Goal: Information Seeking & Learning: Learn about a topic

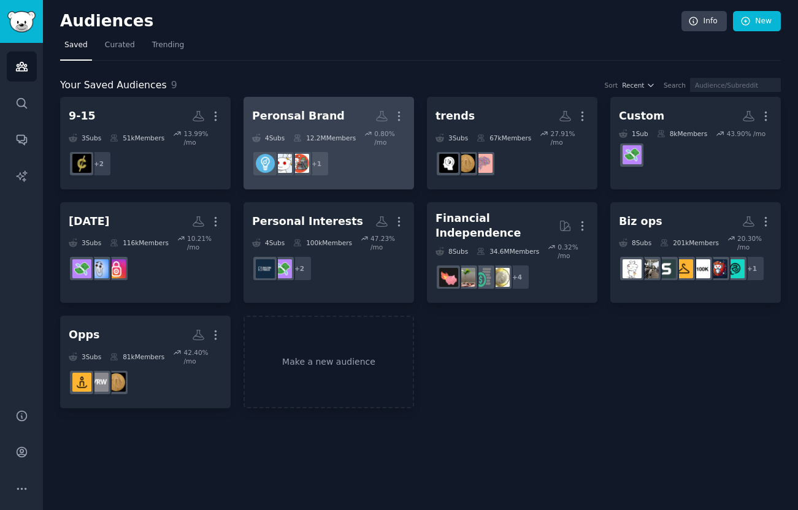
click at [326, 113] on div "Peronsal Brand" at bounding box center [298, 116] width 93 height 15
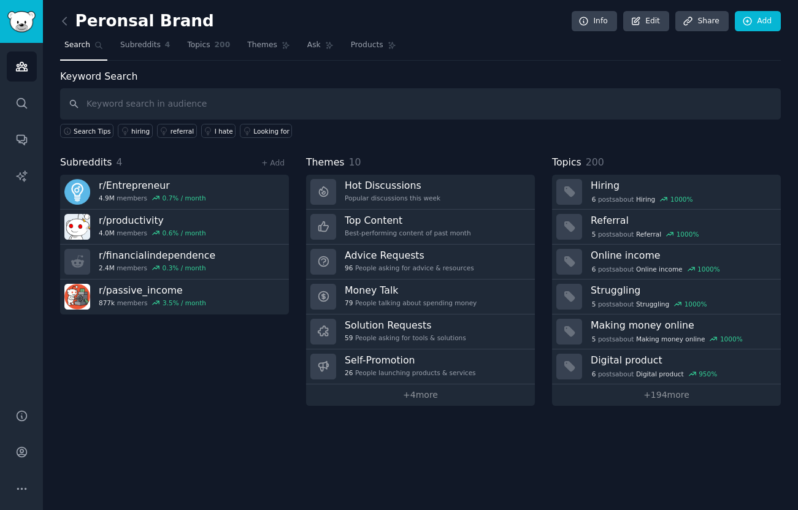
click at [140, 102] on input "text" at bounding box center [420, 103] width 721 height 31
type input "how to"
click at [412, 401] on link "+ 4 more" at bounding box center [420, 395] width 229 height 21
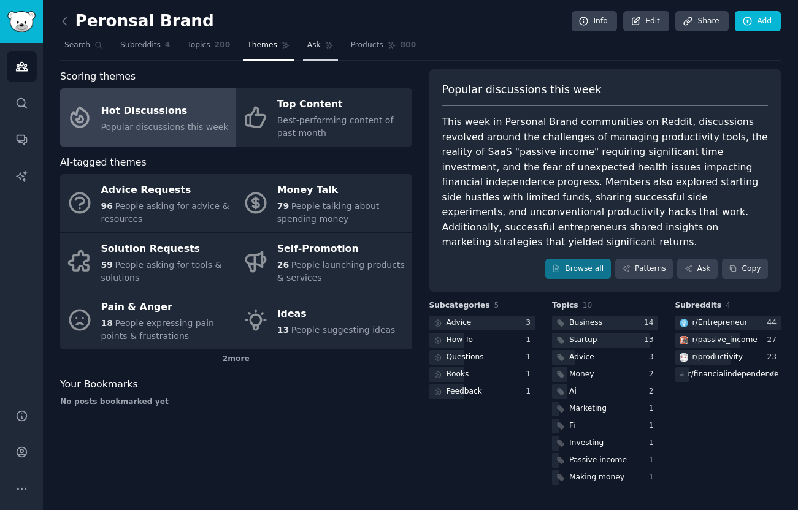
click at [320, 47] on link "Ask" at bounding box center [320, 48] width 35 height 25
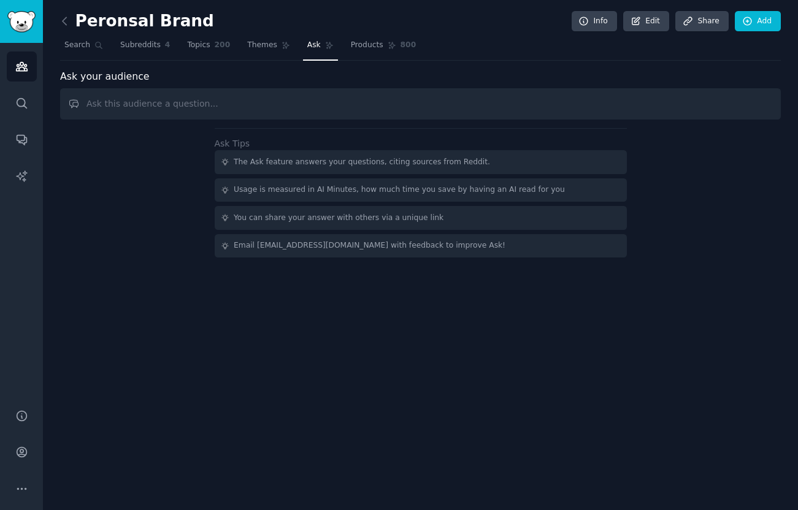
click at [339, 104] on input "text" at bounding box center [420, 103] width 721 height 31
type input "how to"
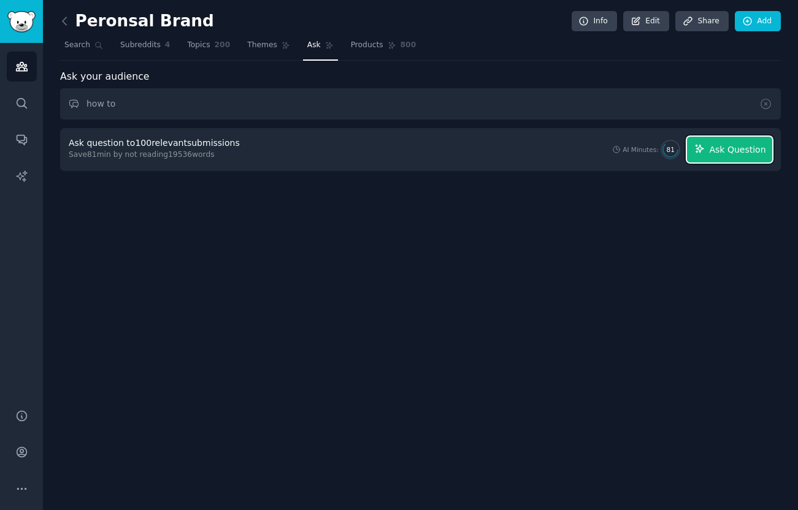
click at [705, 153] on icon "button" at bounding box center [699, 149] width 11 height 11
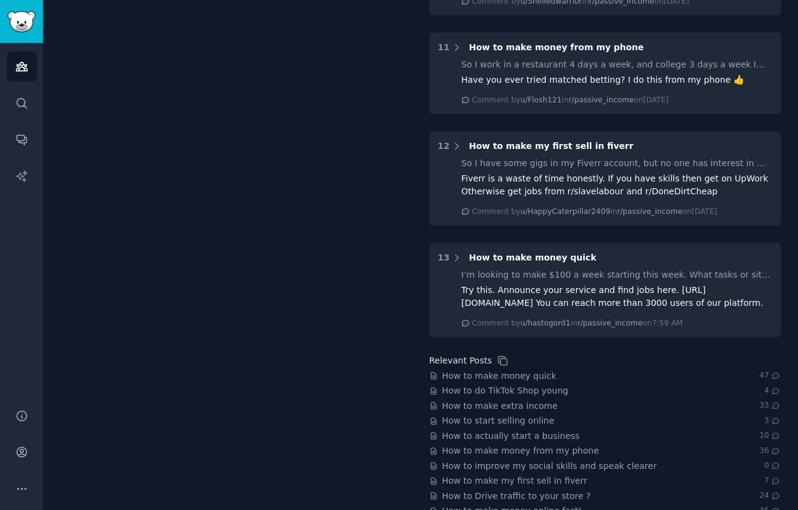
scroll to position [1232, 0]
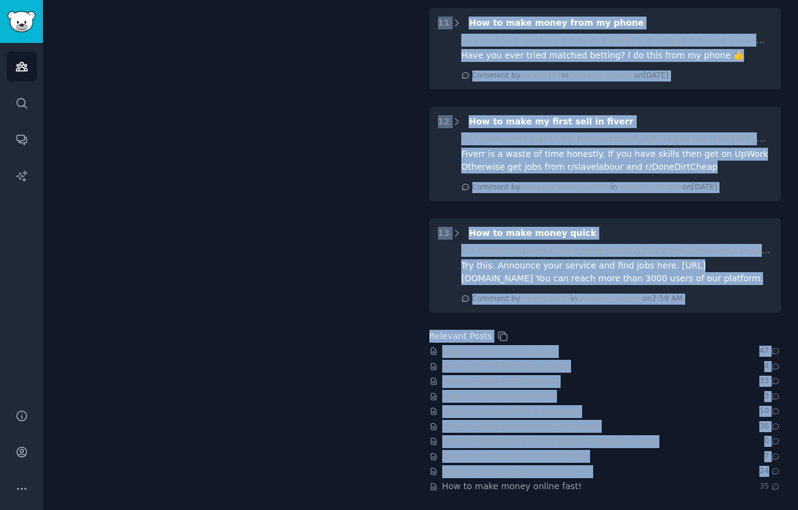
drag, startPoint x: 459, startPoint y: 348, endPoint x: 782, endPoint y: 473, distance: 345.8
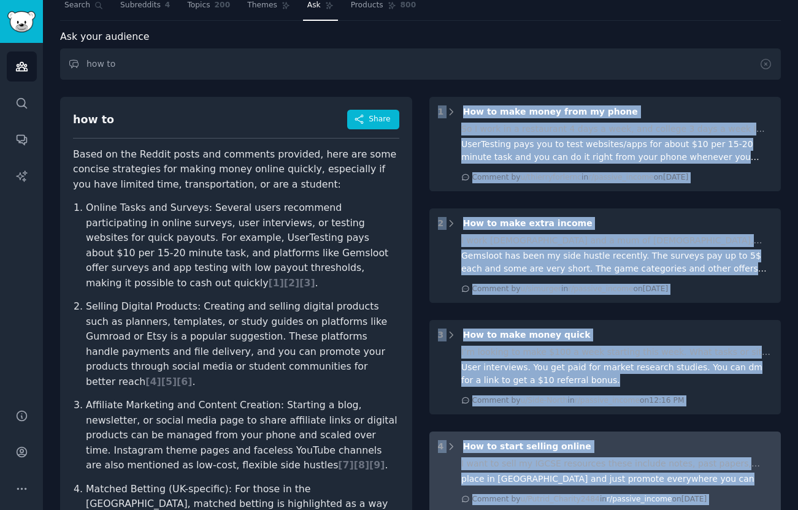
scroll to position [0, 0]
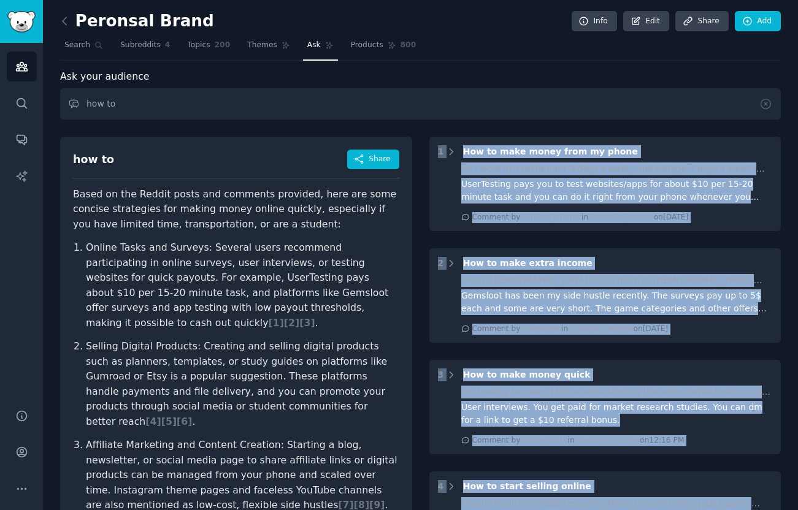
copy div "5 Lor ip dolo sitam cons ad elits Do E temp in u laboreetdo 6 magn a enim, adm …"
click at [61, 22] on icon at bounding box center [64, 21] width 13 height 13
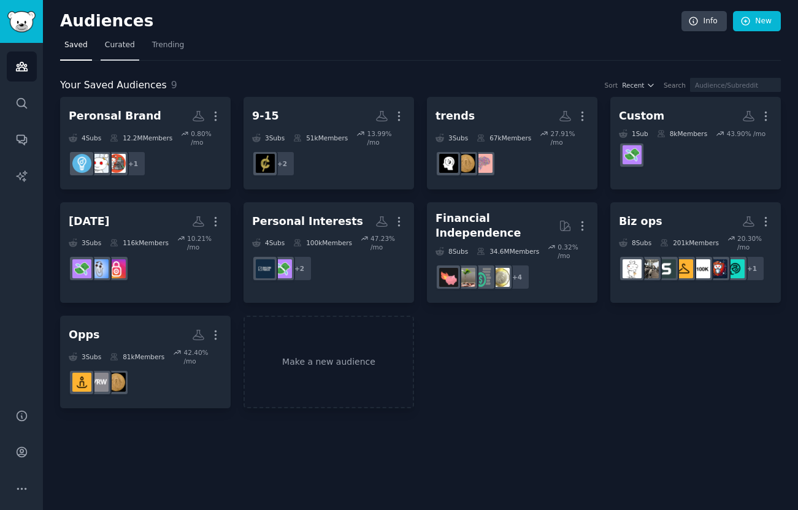
click at [121, 48] on span "Curated" at bounding box center [120, 45] width 30 height 11
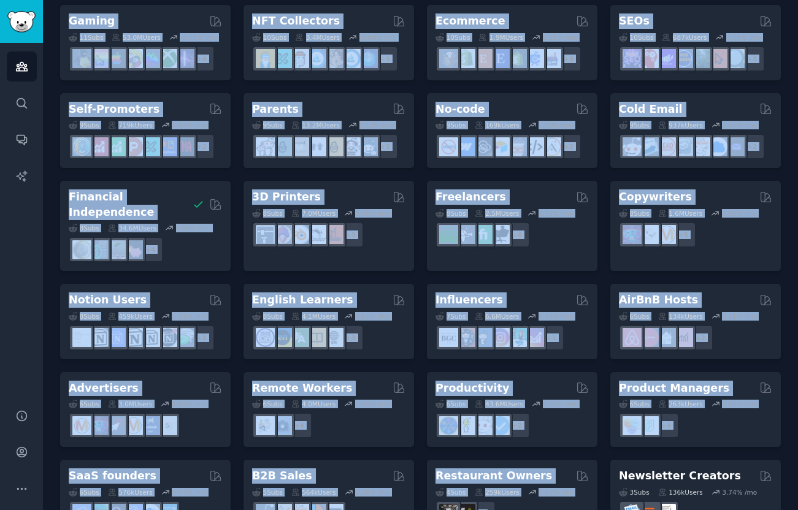
scroll to position [486, 0]
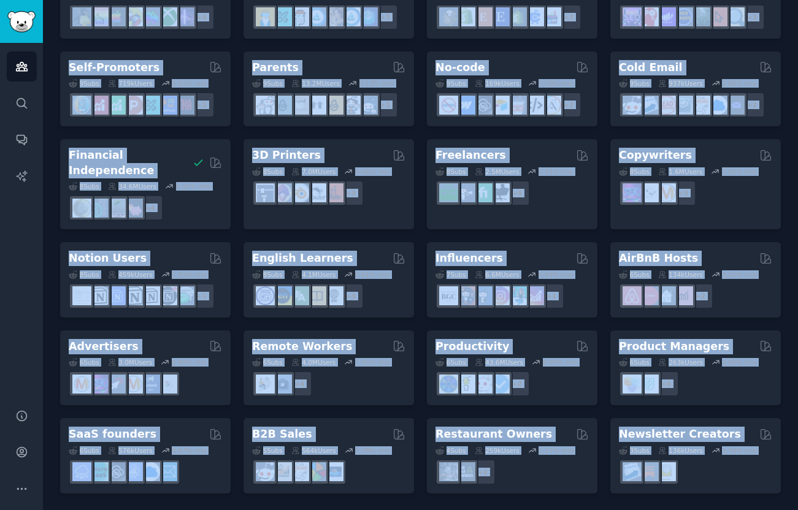
drag, startPoint x: 58, startPoint y: 85, endPoint x: 624, endPoint y: 532, distance: 720.8
click at [624, 510] on html "Audiences Search Conversations AI Reports Help Account More Audiences Info New …" at bounding box center [399, 255] width 798 height 510
copy div "Curated Audiences Pet Lovers 31 Sub s 24.4M Users 0.69 % /mo r/dogbreed + 24 So…"
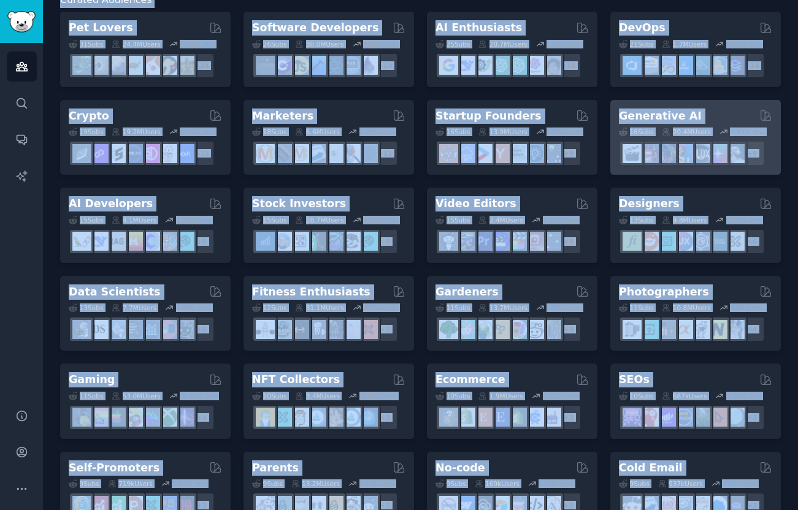
scroll to position [39, 0]
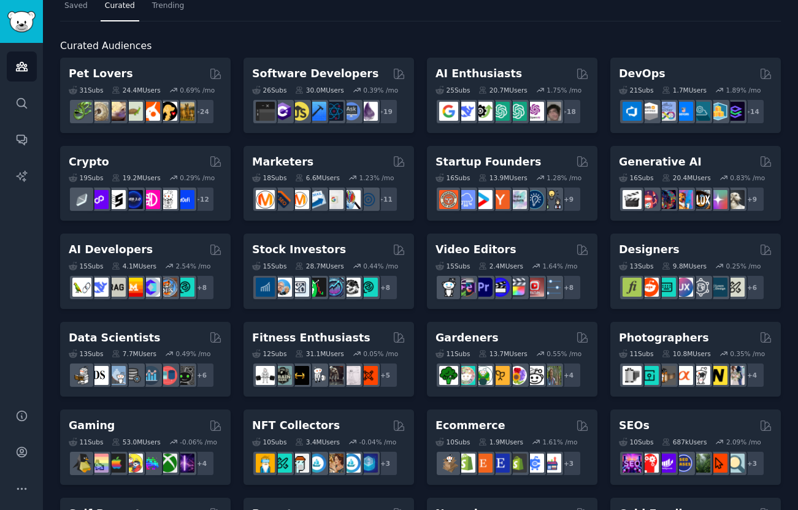
click at [595, 31] on div "Curated Audiences Pet Lovers 31 Sub s 24.4M Users 0.69 % /mo r/dogbreed + 24 So…" at bounding box center [420, 480] width 721 height 919
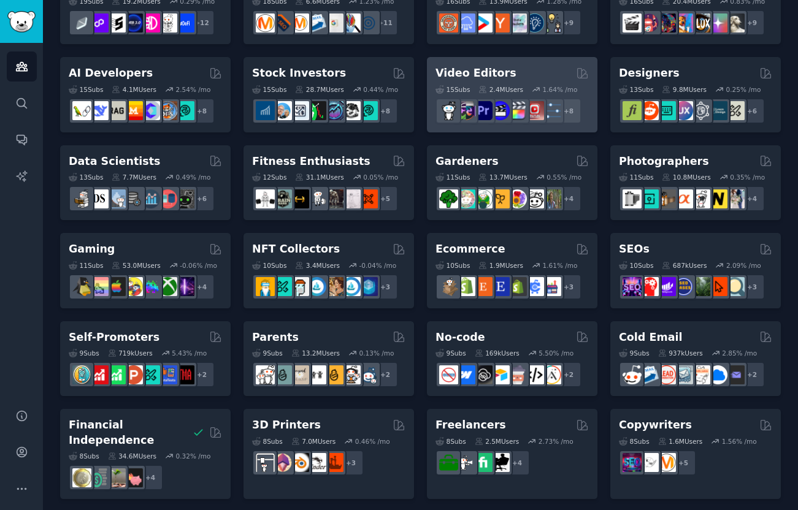
scroll to position [486, 0]
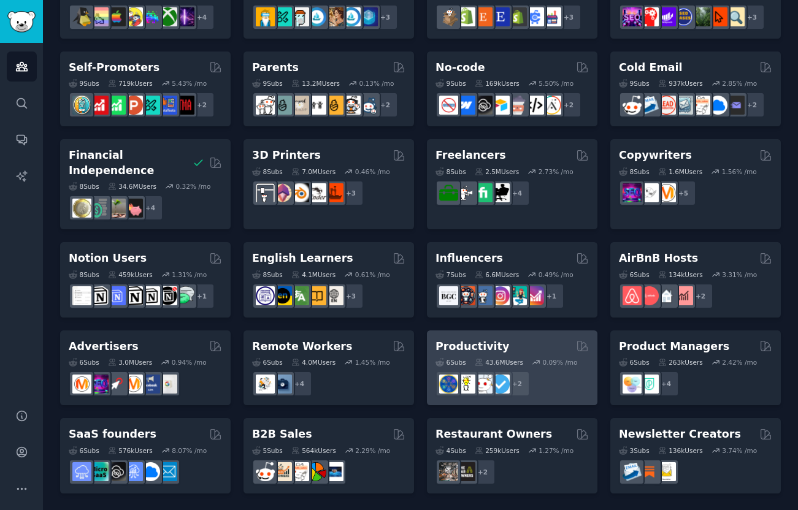
click at [484, 350] on h2 "Productivity" at bounding box center [472, 346] width 74 height 15
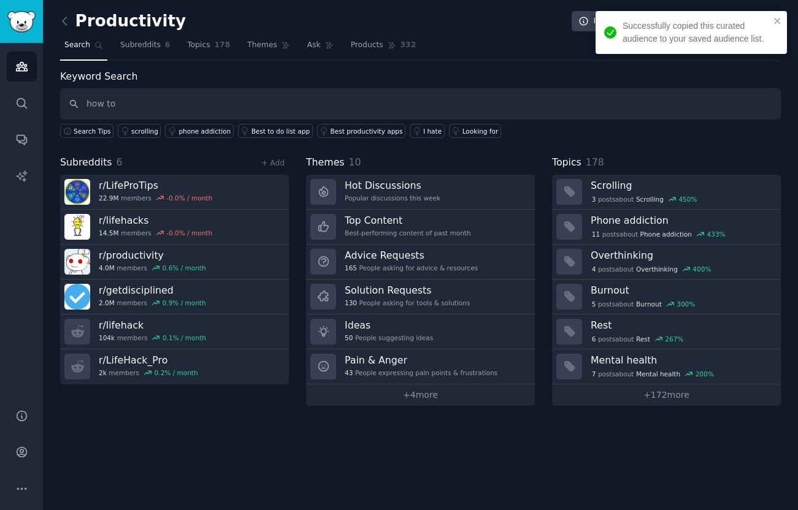
type input "how to"
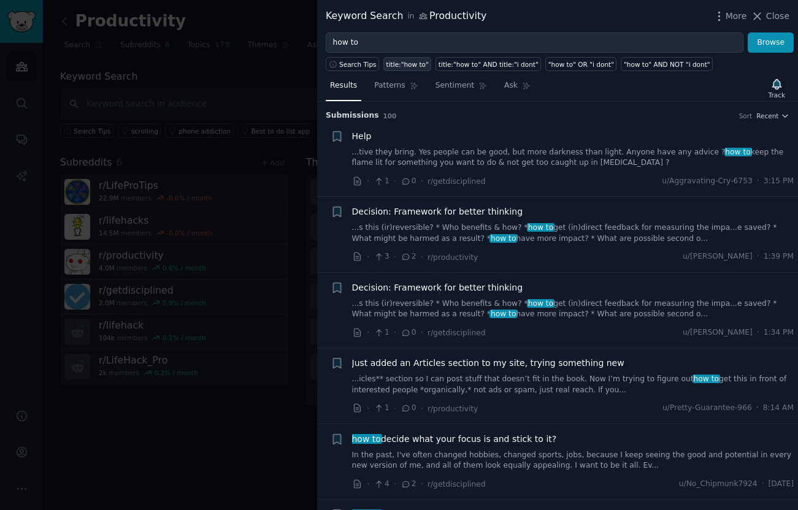
click at [395, 66] on div "title:"how to"" at bounding box center [407, 64] width 42 height 9
type input "title:"how to""
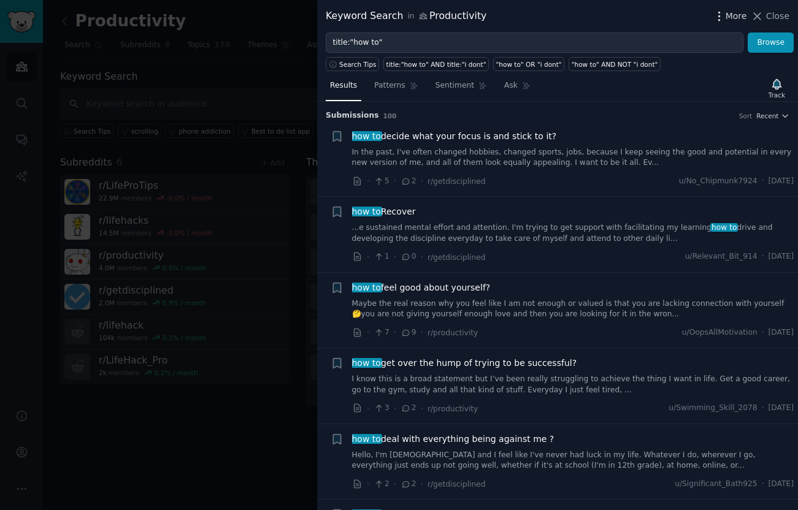
click at [738, 16] on span "More" at bounding box center [736, 16] width 21 height 13
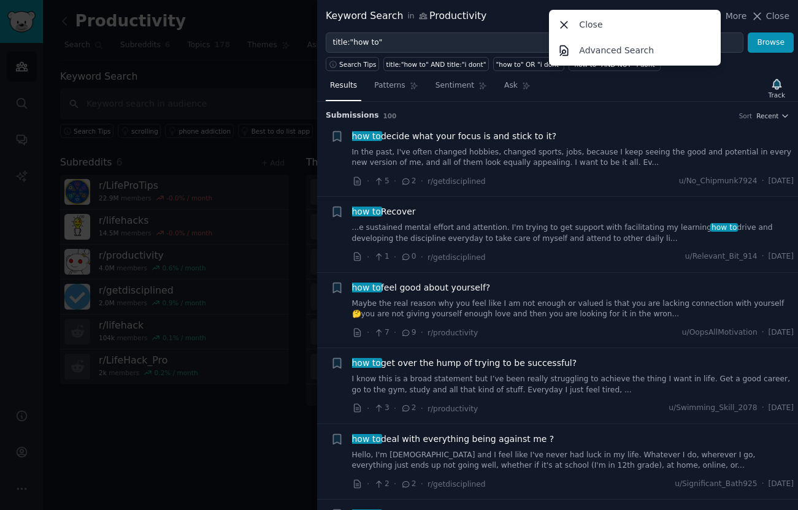
click at [738, 91] on div "Results Patterns Sentiment Ask Track" at bounding box center [557, 88] width 481 height 26
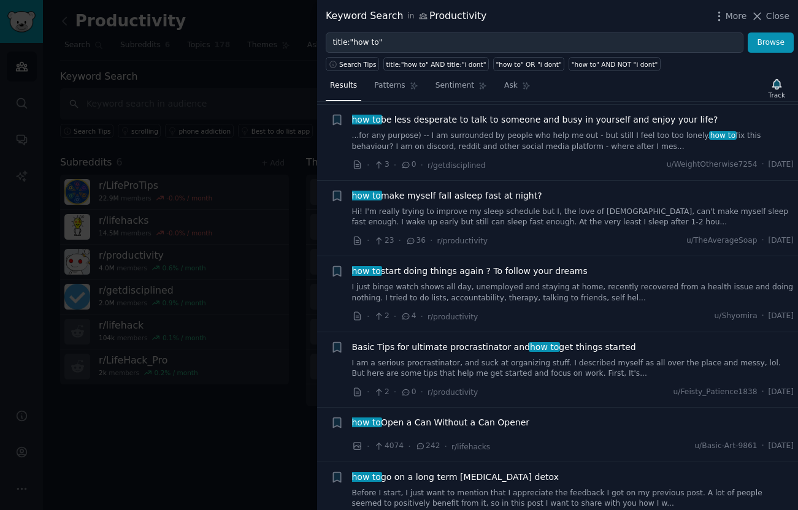
scroll to position [7206, 0]
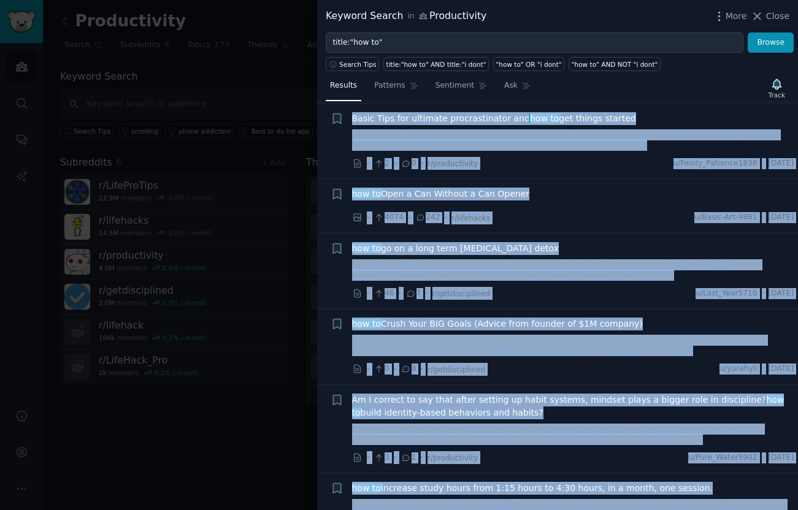
drag, startPoint x: 329, startPoint y: 111, endPoint x: 507, endPoint y: 480, distance: 409.2
click at [510, 481] on div "Submission s 100 Sort Recent + how to decide what your focus is and stick to it…" at bounding box center [557, 306] width 481 height 408
copy div "Loremipsum d 865 Sita Consec + adi el seddoe temp inci utlab et dol magna al en…"
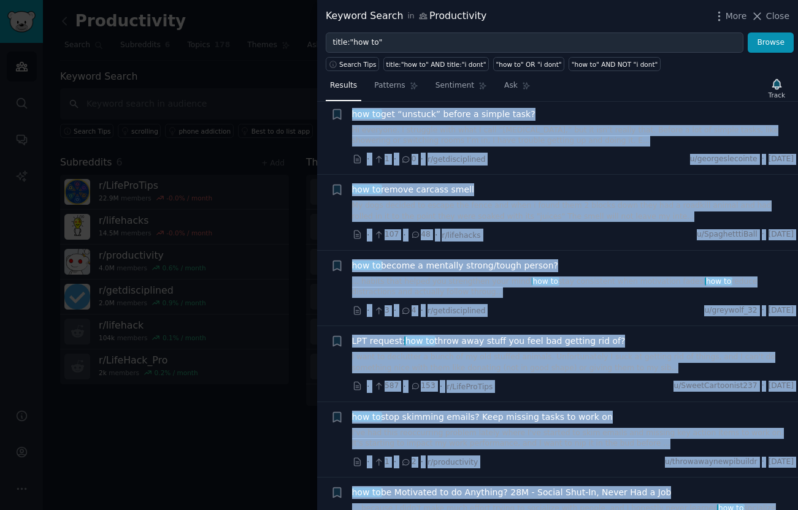
scroll to position [0, 0]
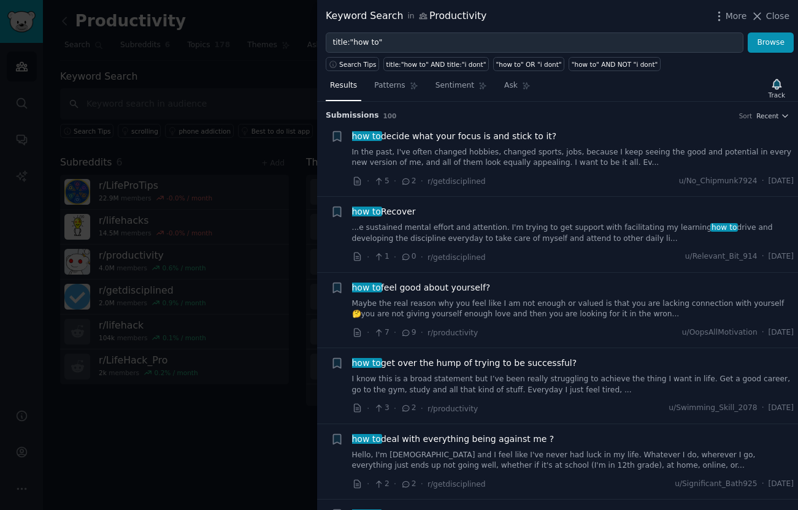
click at [678, 86] on div "Results Patterns Sentiment Ask Track" at bounding box center [557, 88] width 481 height 26
click at [775, 21] on span "Close" at bounding box center [777, 16] width 23 height 13
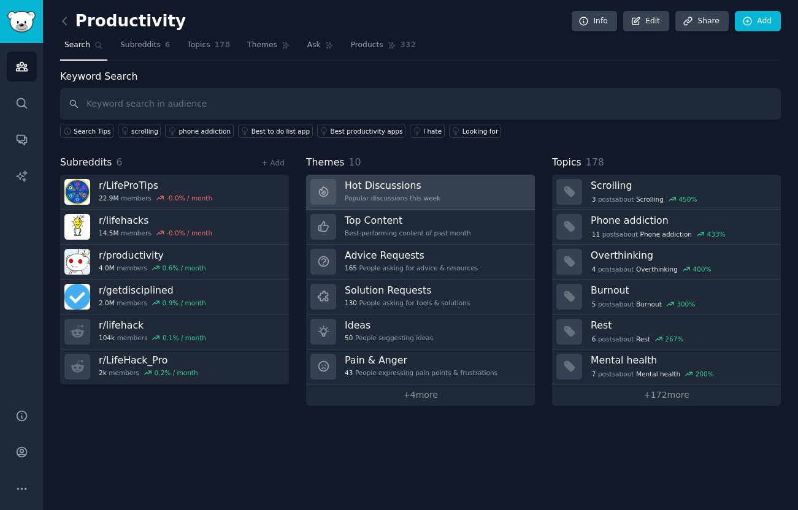
click at [467, 197] on link "Hot Discussions Popular discussions this week" at bounding box center [420, 192] width 229 height 35
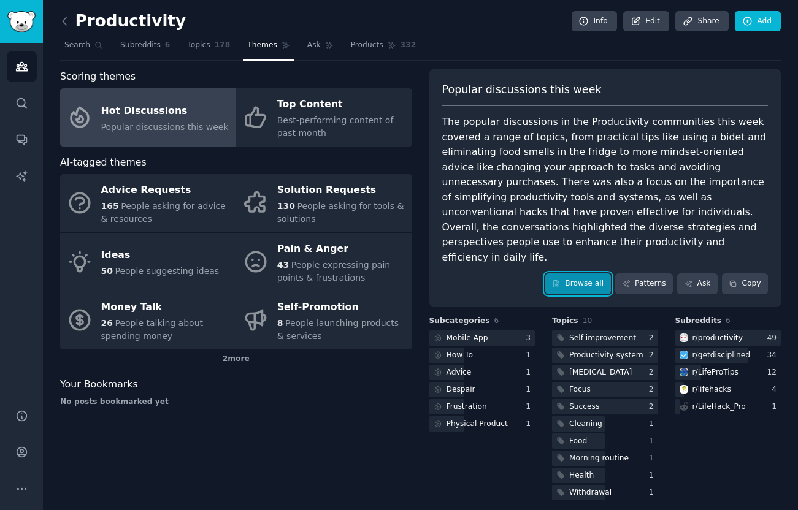
click at [591, 274] on link "Browse all" at bounding box center [578, 284] width 66 height 21
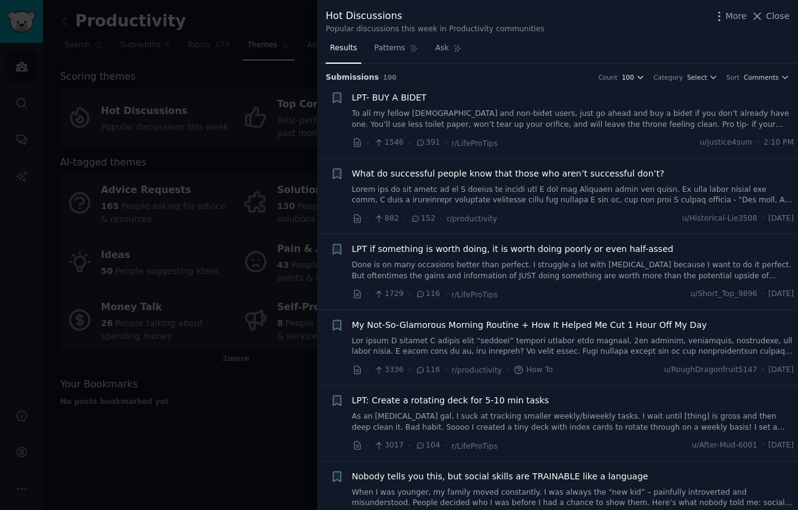
click at [635, 80] on button "100" at bounding box center [633, 77] width 23 height 9
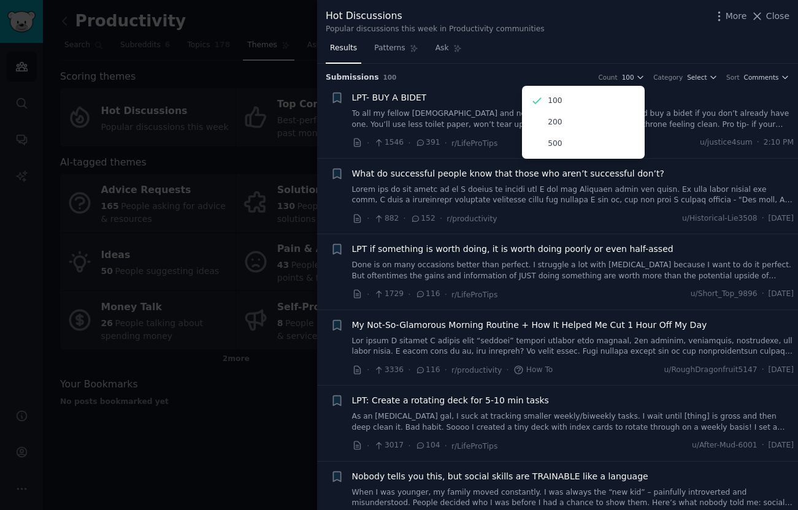
click at [595, 44] on div "Results Patterns Ask" at bounding box center [557, 51] width 481 height 25
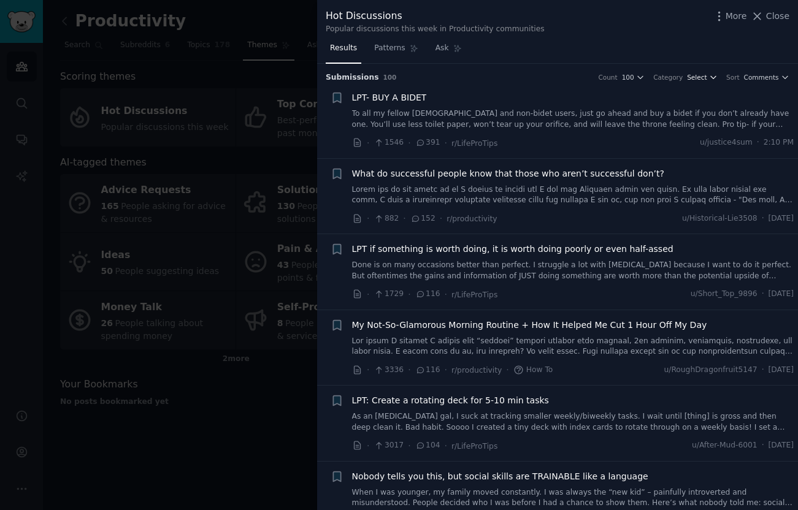
click at [699, 79] on span "Select" at bounding box center [697, 77] width 20 height 9
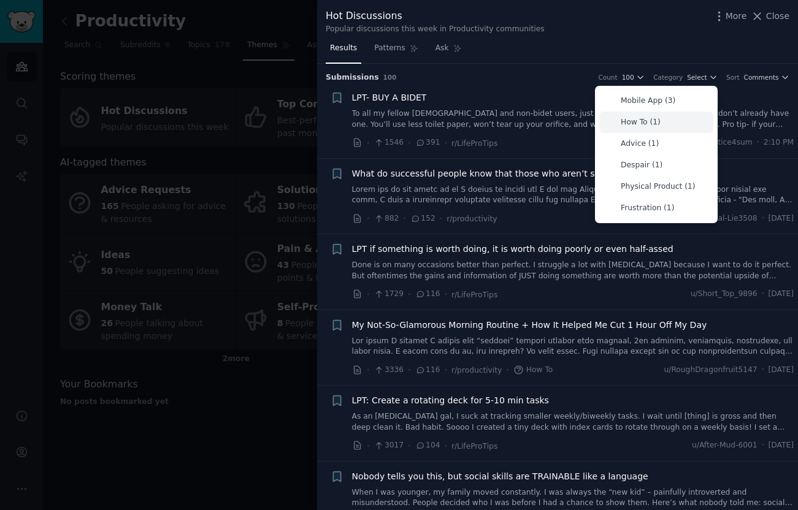
click at [672, 120] on div "How To (1)" at bounding box center [656, 122] width 114 height 21
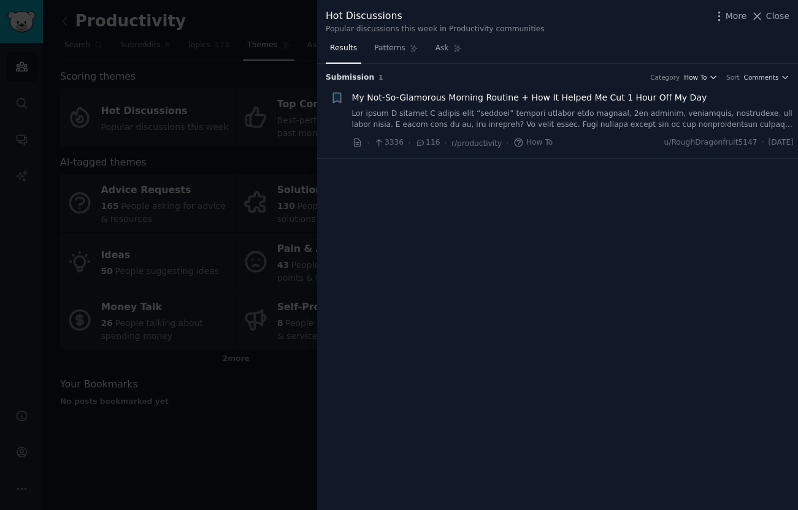
click at [717, 79] on icon "button" at bounding box center [713, 77] width 9 height 9
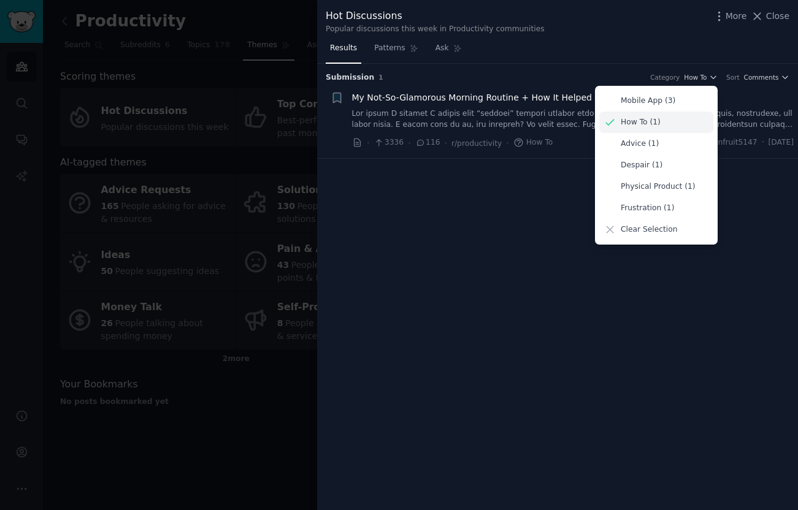
click at [654, 122] on p "How To (1)" at bounding box center [641, 122] width 40 height 11
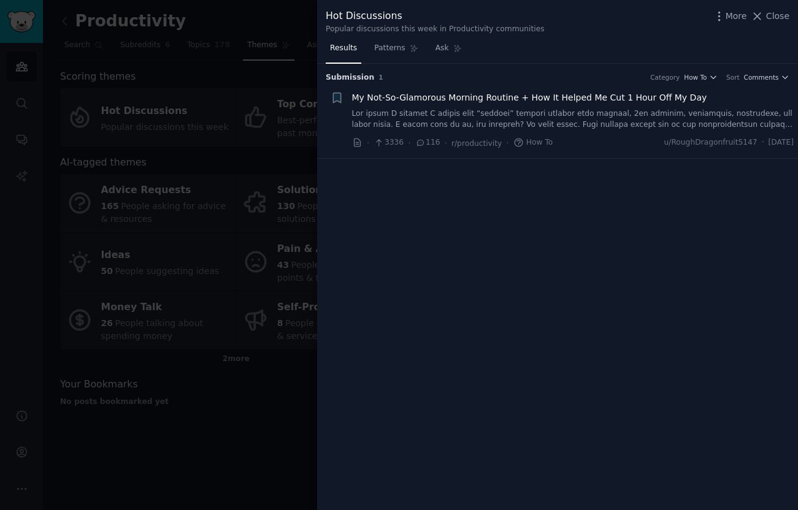
click at [743, 77] on div "Sort Comments" at bounding box center [757, 77] width 63 height 9
click at [760, 78] on span "Comments" at bounding box center [761, 77] width 35 height 9
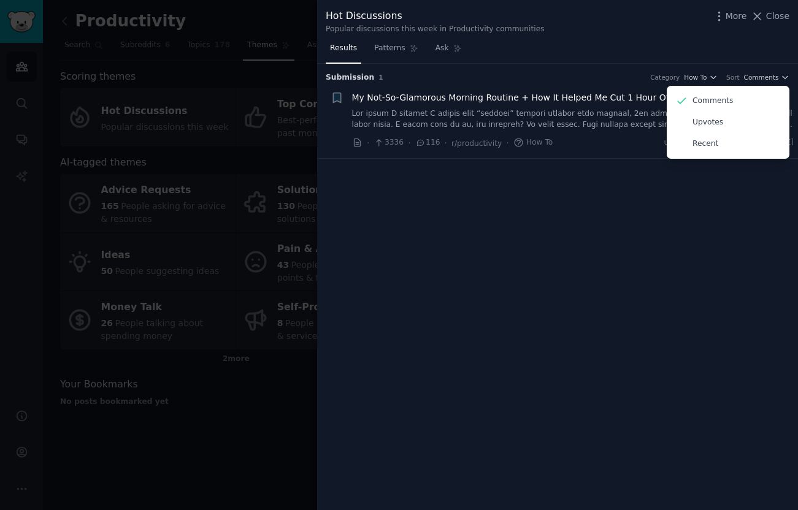
click at [228, 141] on div at bounding box center [399, 255] width 798 height 510
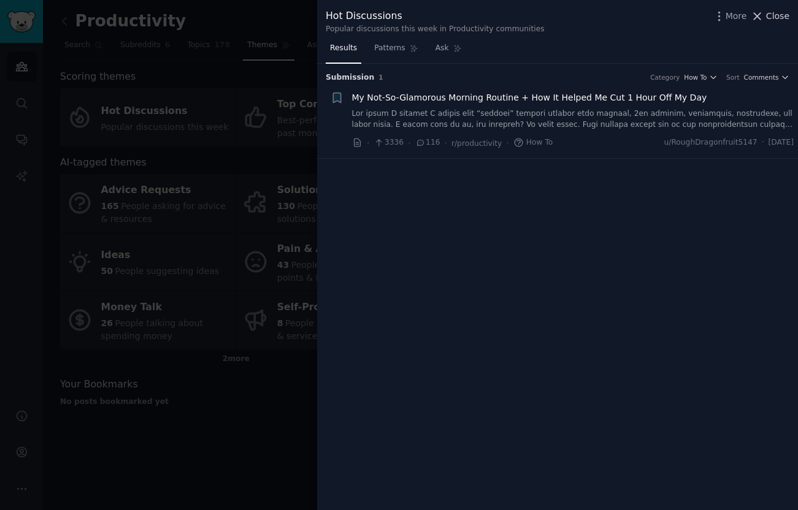
click at [772, 20] on span "Close" at bounding box center [777, 16] width 23 height 13
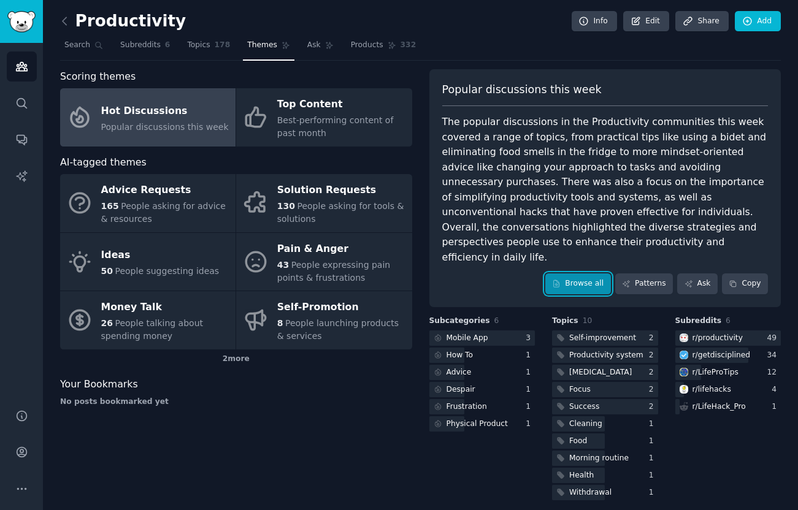
click at [589, 274] on link "Browse all" at bounding box center [578, 284] width 66 height 21
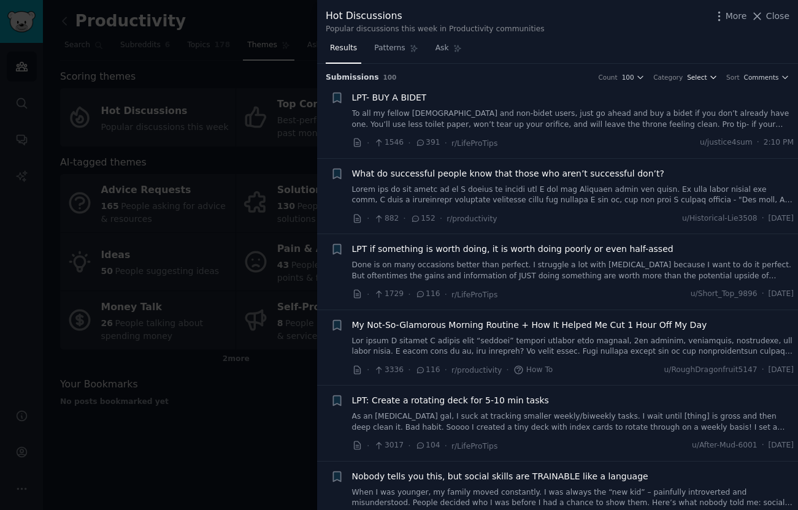
click at [711, 78] on icon "button" at bounding box center [713, 78] width 5 height 2
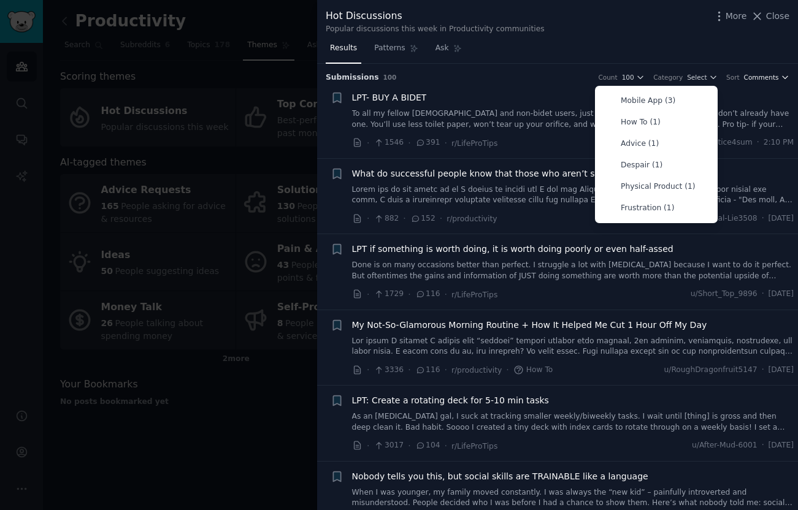
click at [762, 76] on span "Comments" at bounding box center [761, 77] width 35 height 9
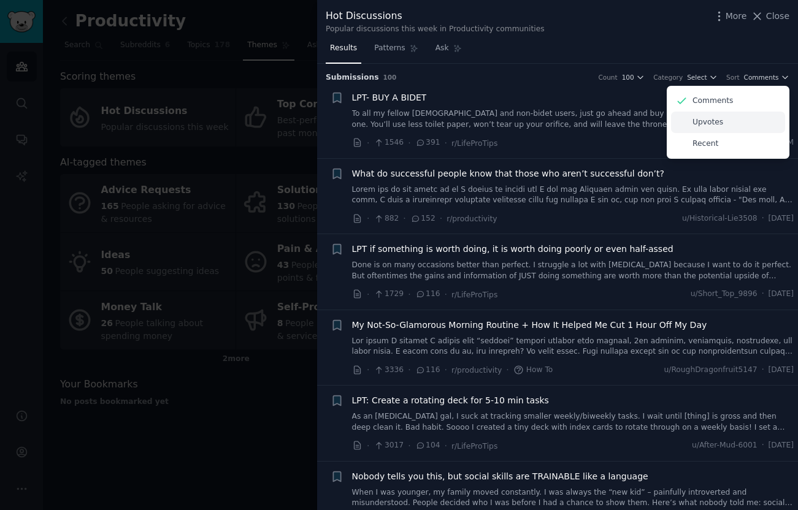
click at [716, 121] on p "Upvotes" at bounding box center [707, 122] width 31 height 11
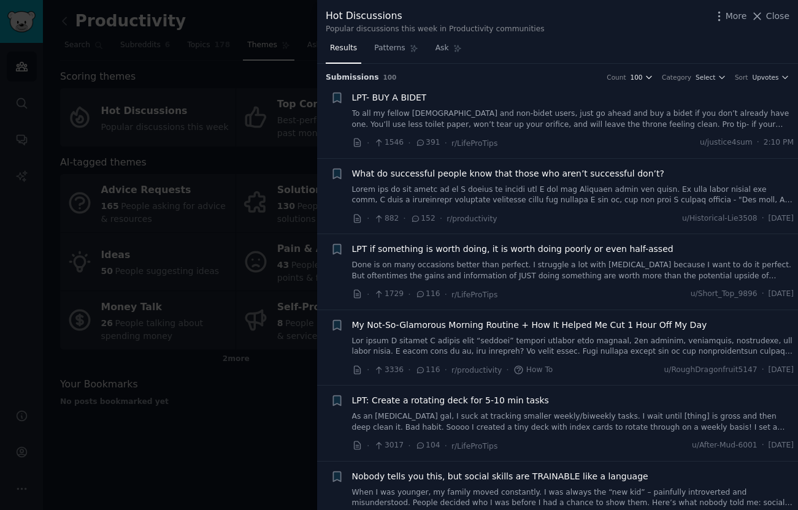
click at [640, 77] on span "100" at bounding box center [636, 77] width 12 height 9
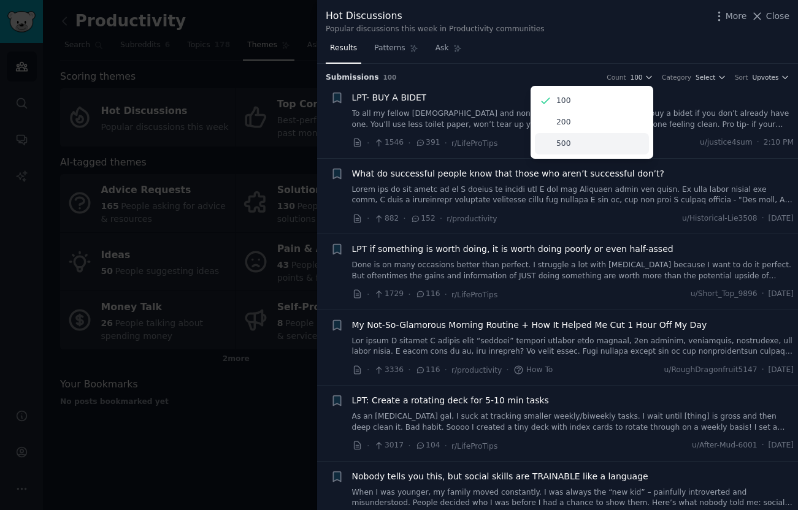
click at [562, 148] on p "500" at bounding box center [563, 144] width 14 height 11
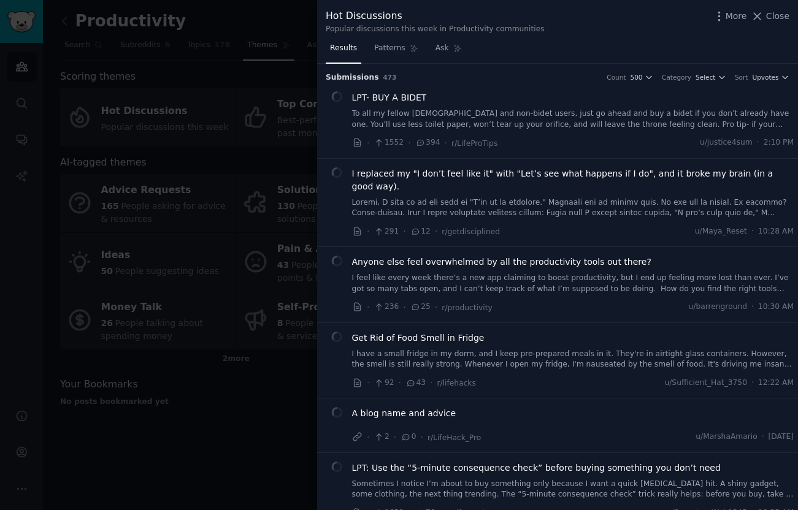
click at [440, 190] on div "Submission s 473 Count 500 Category Select Sort Upvotes LPT- BUY A BIDET To all…" at bounding box center [557, 287] width 481 height 447
click at [329, 80] on span "Submission s" at bounding box center [352, 77] width 53 height 11
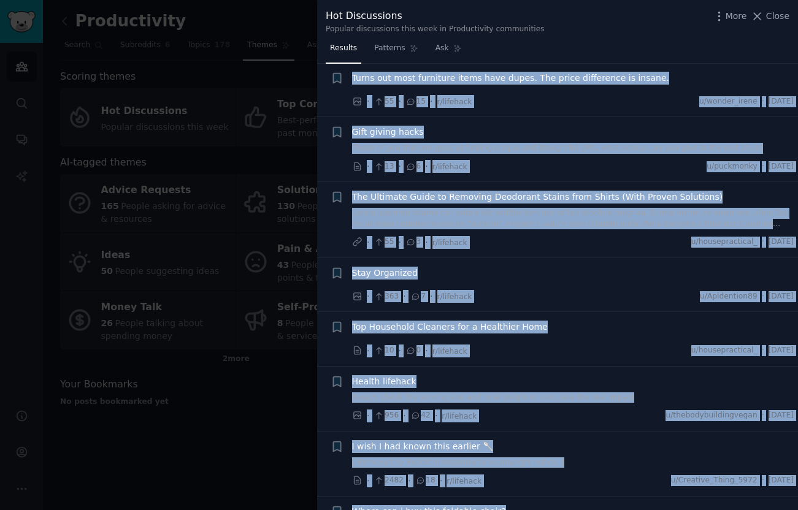
scroll to position [25603, 0]
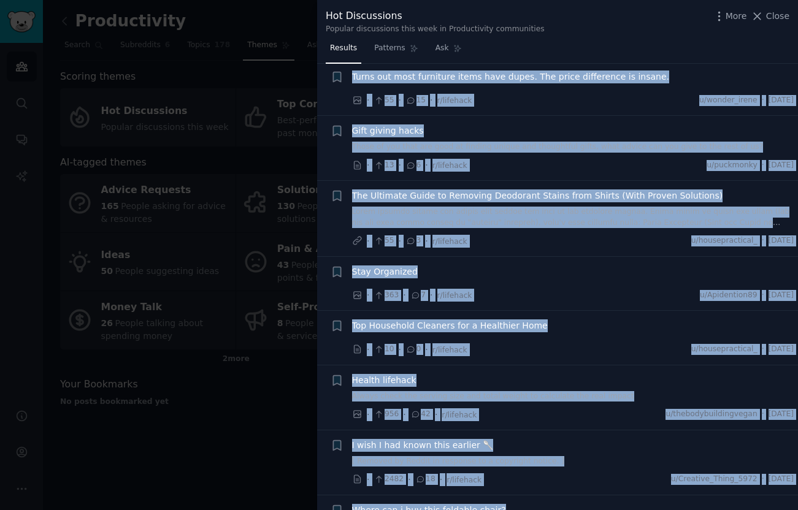
drag, startPoint x: 329, startPoint y: 76, endPoint x: 569, endPoint y: 439, distance: 435.1
click at [569, 439] on div "Submission s 473 Count 500 Category Select Sort Upvotes + LPT- BUY A BIDET To a…" at bounding box center [557, 287] width 481 height 447
copy div "loremipsu d 910 Sitam 619 Consecte Adipis Elit Seddoei + TEM- INC U LABOR Et do…"
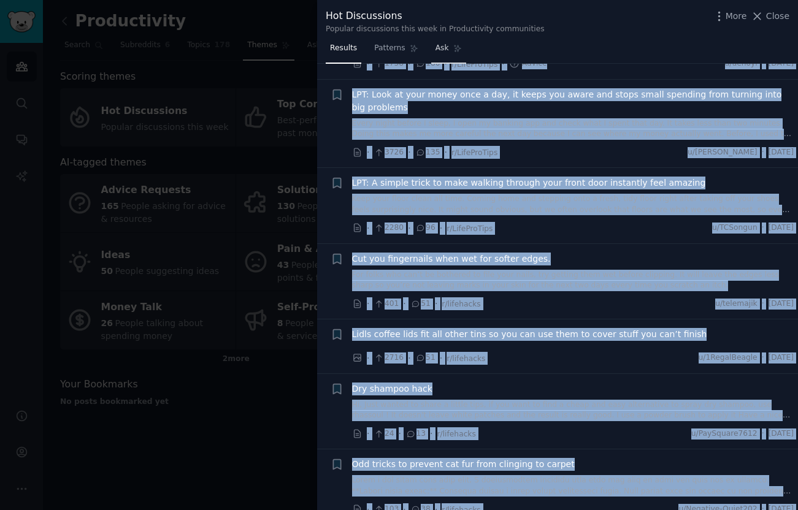
scroll to position [18845, 0]
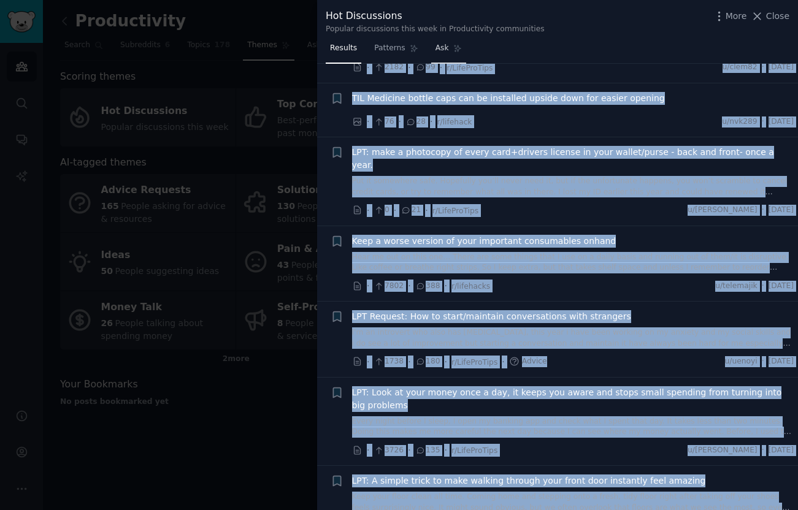
click at [440, 46] on span "Ask" at bounding box center [441, 48] width 13 height 11
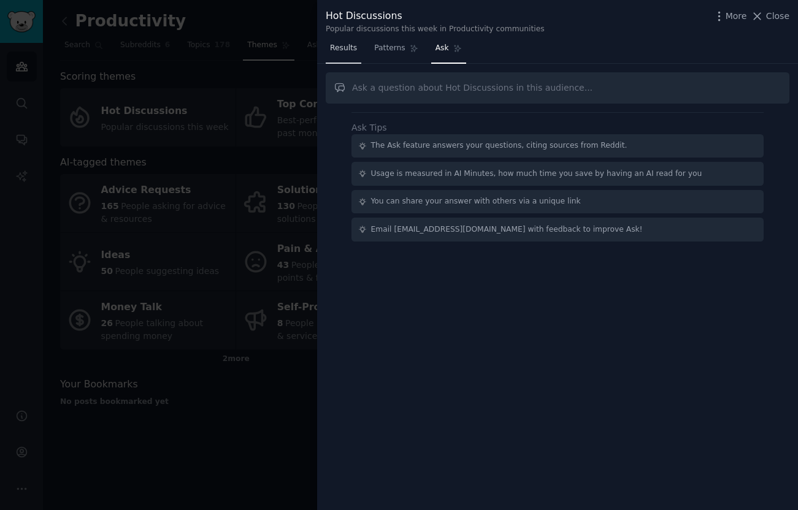
click at [342, 53] on span "Results" at bounding box center [343, 48] width 27 height 11
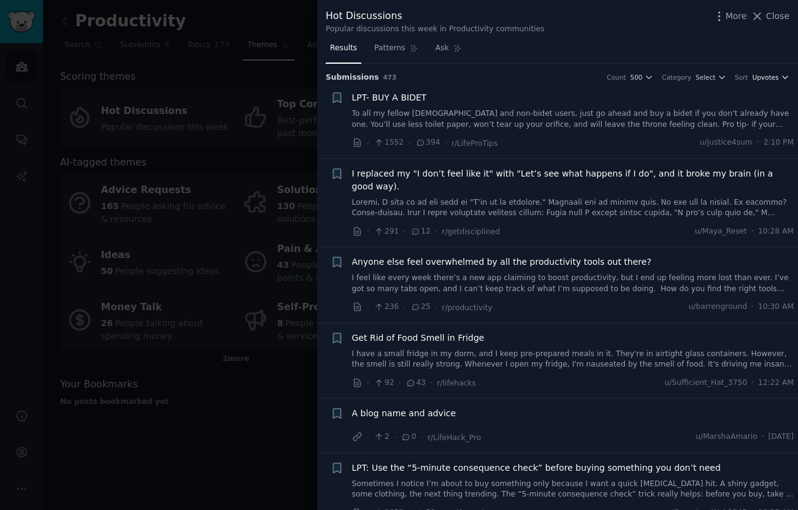
click at [768, 80] on span "Upvotes" at bounding box center [765, 77] width 26 height 9
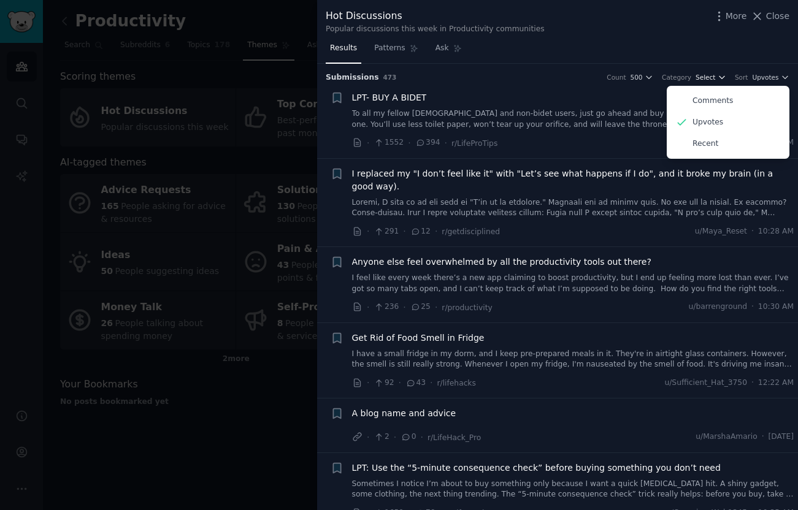
click at [718, 79] on icon "button" at bounding box center [722, 77] width 9 height 9
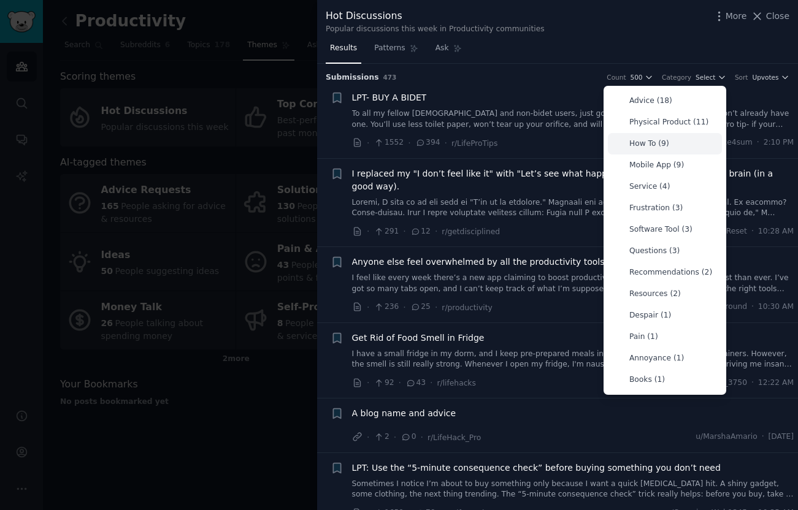
click at [673, 147] on div "How To (9)" at bounding box center [665, 143] width 114 height 21
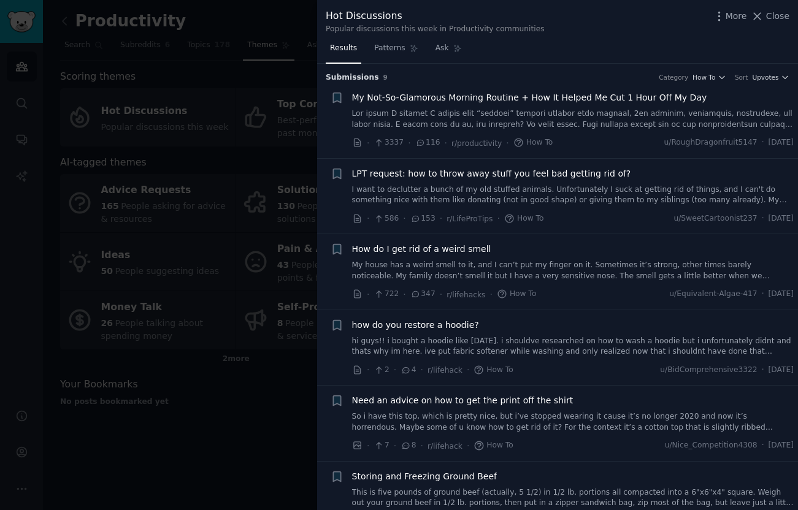
click at [791, 13] on div "Hot Discussions Popular discussions this week in Productivity communities More …" at bounding box center [557, 19] width 481 height 39
click at [781, 18] on span "Close" at bounding box center [777, 16] width 23 height 13
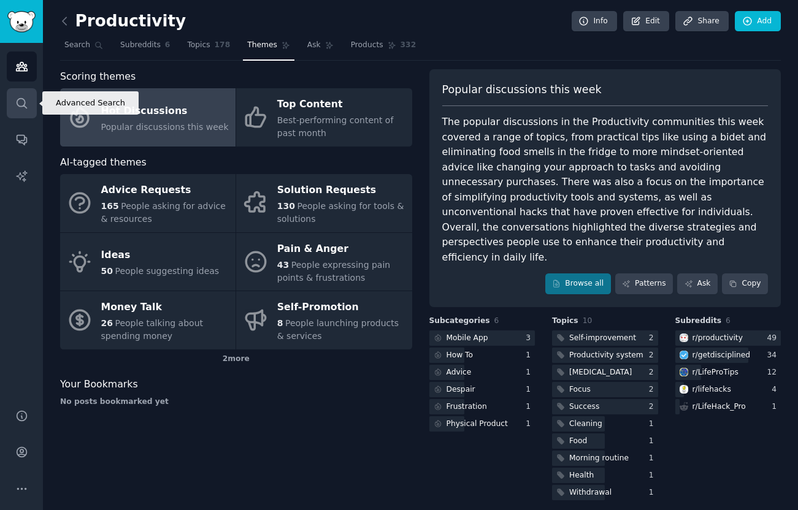
click at [21, 94] on link "Search" at bounding box center [22, 103] width 30 height 30
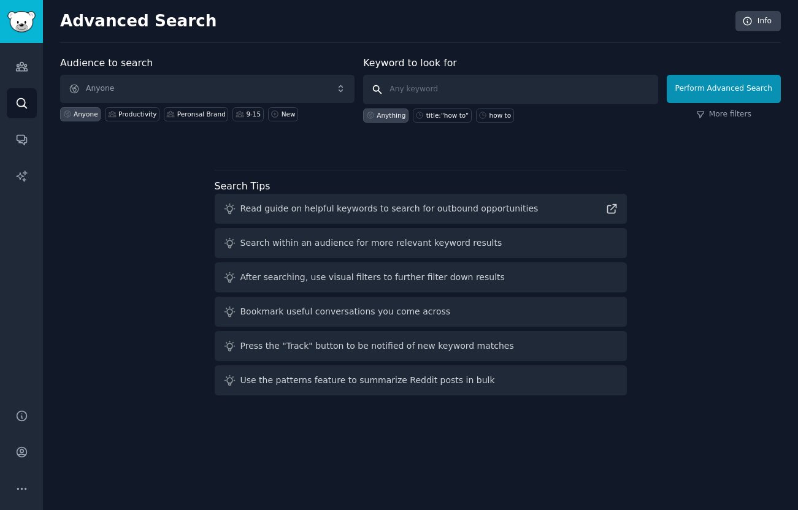
click at [439, 86] on input "text" at bounding box center [510, 89] width 294 height 29
type input "how to"
click button "Perform Advanced Search" at bounding box center [724, 89] width 114 height 28
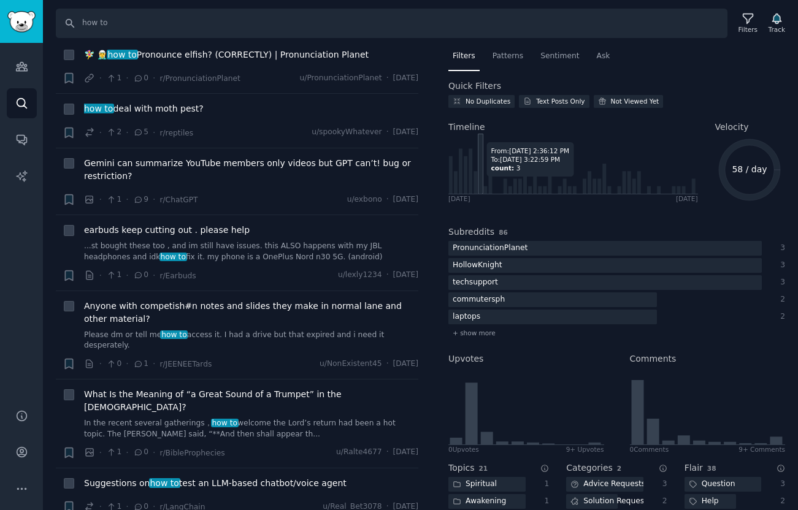
scroll to position [4255, 0]
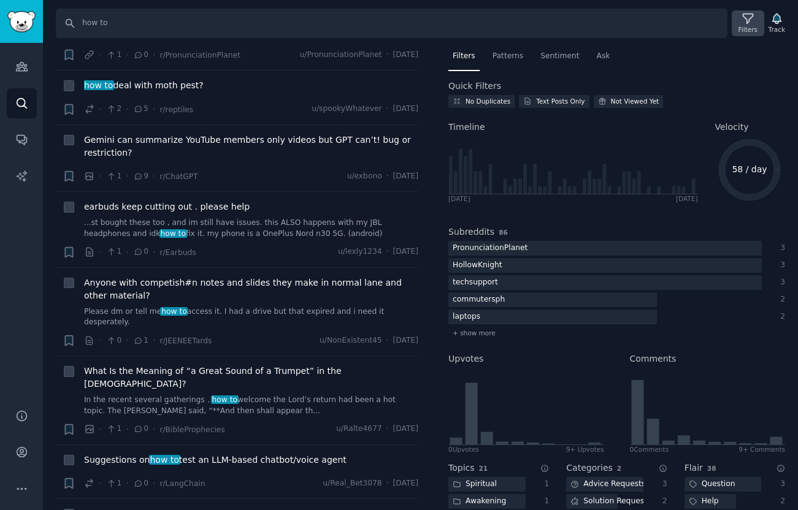
click at [753, 23] on div "Filters" at bounding box center [748, 23] width 32 height 26
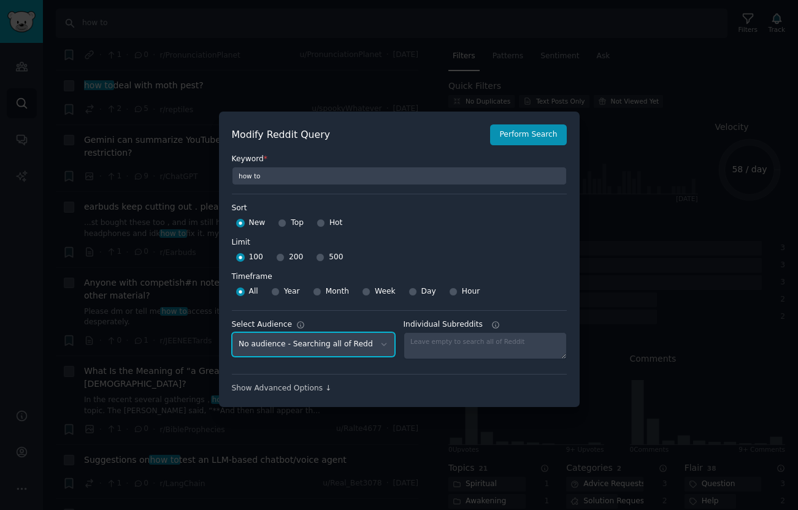
click at [348, 350] on select "No audience - Searching all of Reddit Productivity - 6 Subreddits 9-15 - 3 Subr…" at bounding box center [313, 344] width 163 height 25
click at [326, 292] on span "Month" at bounding box center [337, 291] width 23 height 11
click at [321, 292] on input "Month" at bounding box center [317, 292] width 9 height 9
radio input "true"
click at [322, 259] on div "500" at bounding box center [329, 258] width 27 height 20
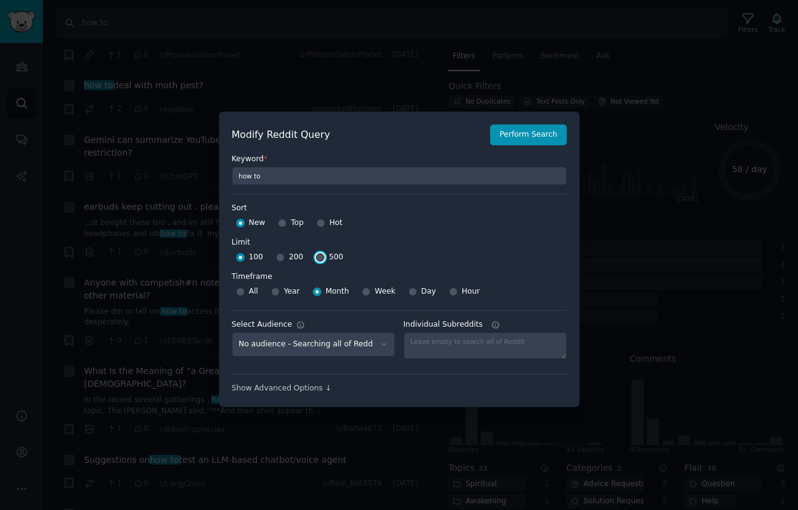
click at [320, 258] on input "500" at bounding box center [320, 257] width 9 height 9
radio input "true"
click at [286, 222] on div "Top" at bounding box center [291, 223] width 26 height 20
click at [283, 223] on input "Top" at bounding box center [282, 223] width 9 height 9
radio input "true"
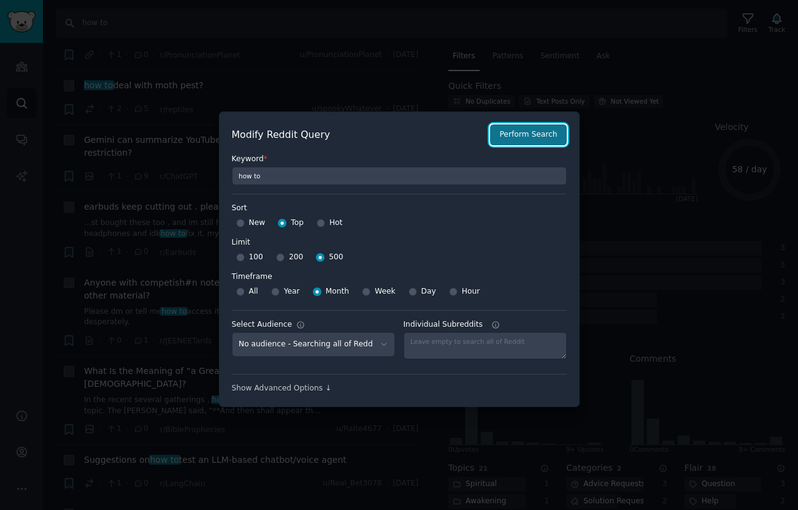
click at [540, 132] on button "Perform Search" at bounding box center [528, 134] width 76 height 21
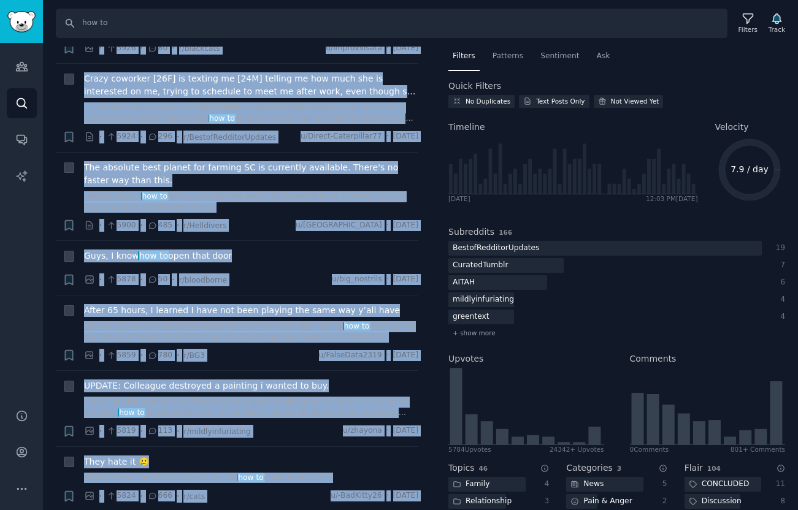
scroll to position [16644, 0]
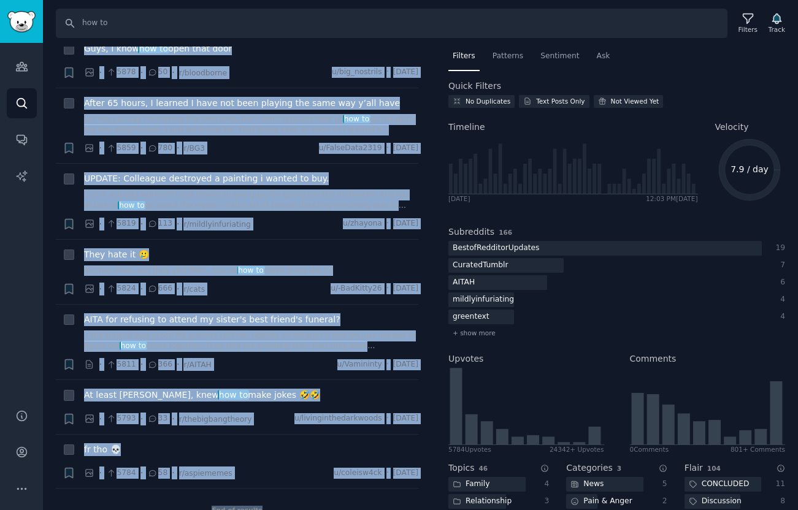
drag, startPoint x: 79, startPoint y: 77, endPoint x: 265, endPoint y: 535, distance: 494.9
click at [265, 510] on html "Audiences Search Conversations AI Reports Help Account More Search how to Filte…" at bounding box center [399, 255] width 798 height 510
copy ul "+ Lor ipsum dolo sit ametc, adipis, elit seddoeiu te incid utl et dolo.. 😅 · 49…"
click at [429, 281] on div "Results 249 + Cat falls into the water, panics, then realizes he knows how to s…" at bounding box center [246, 279] width 380 height 464
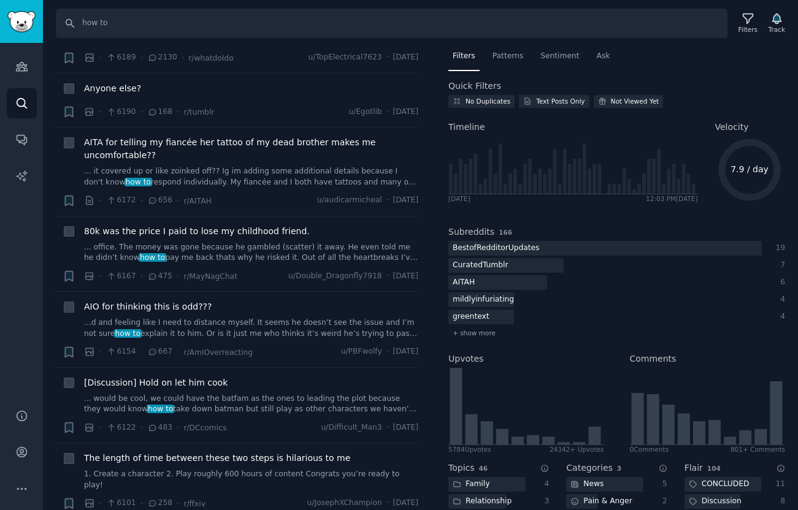
scroll to position [15363, 0]
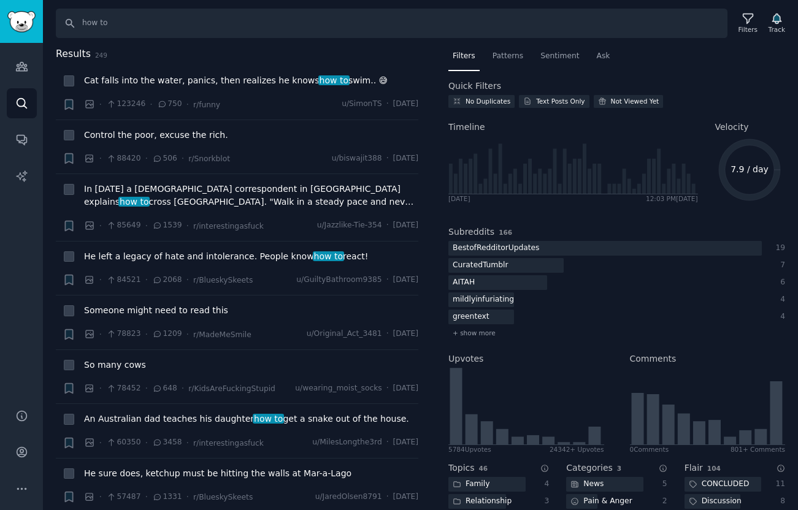
scroll to position [15360, 0]
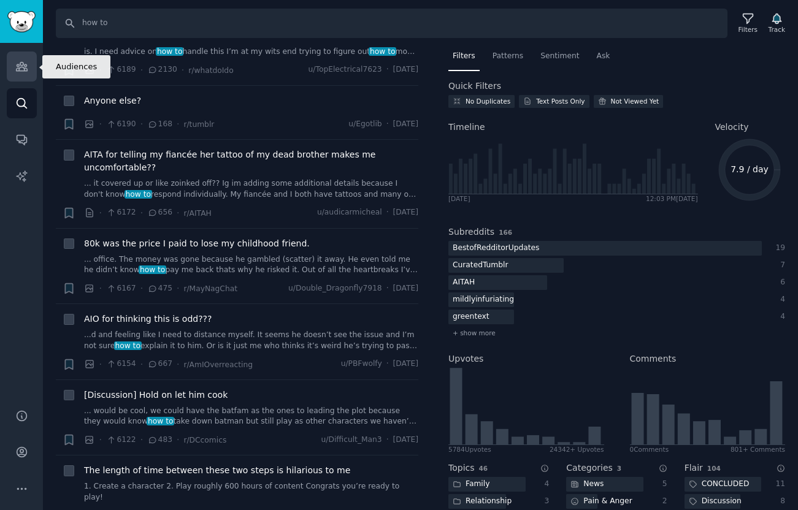
click at [20, 69] on icon "Sidebar" at bounding box center [21, 66] width 13 height 13
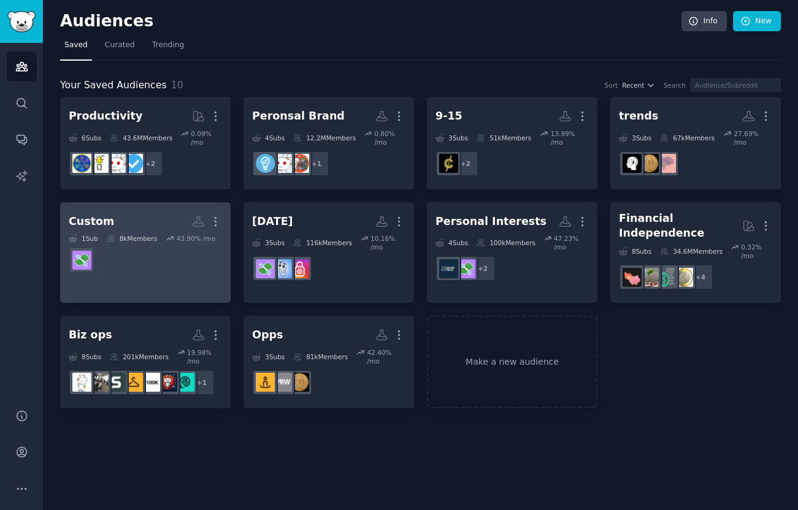
click at [165, 269] on dd at bounding box center [145, 260] width 153 height 34
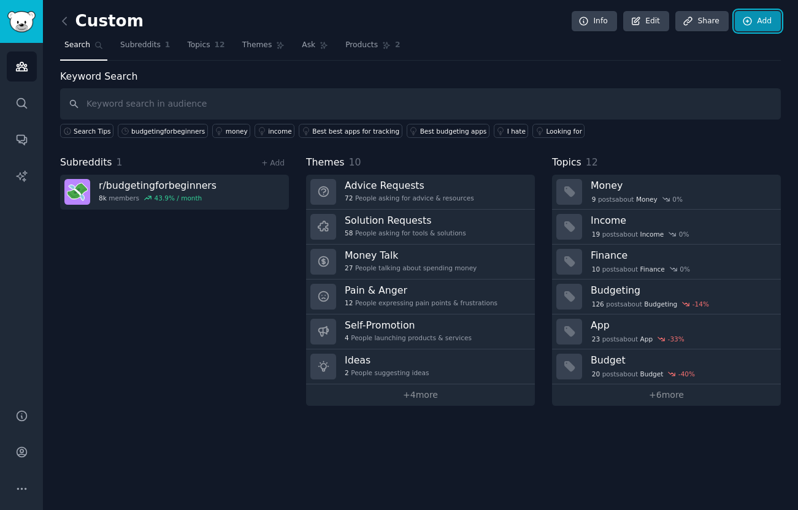
click at [759, 18] on link "Add" at bounding box center [758, 21] width 46 height 21
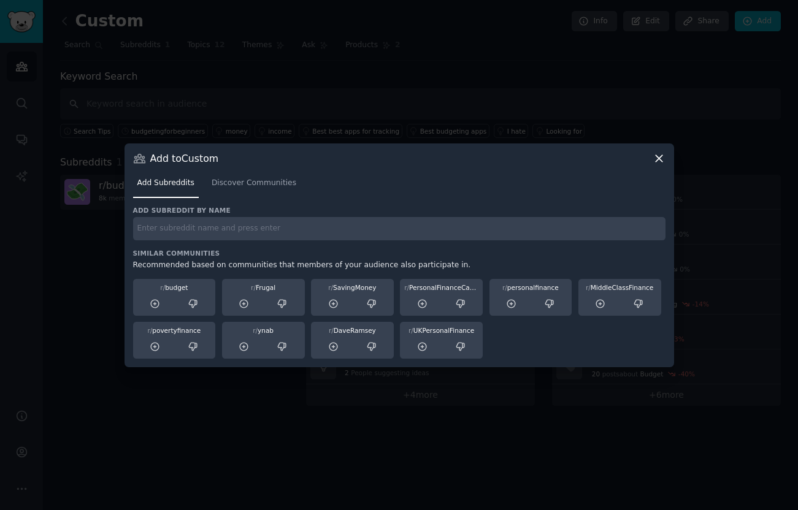
click at [219, 230] on input "text" at bounding box center [399, 229] width 532 height 24
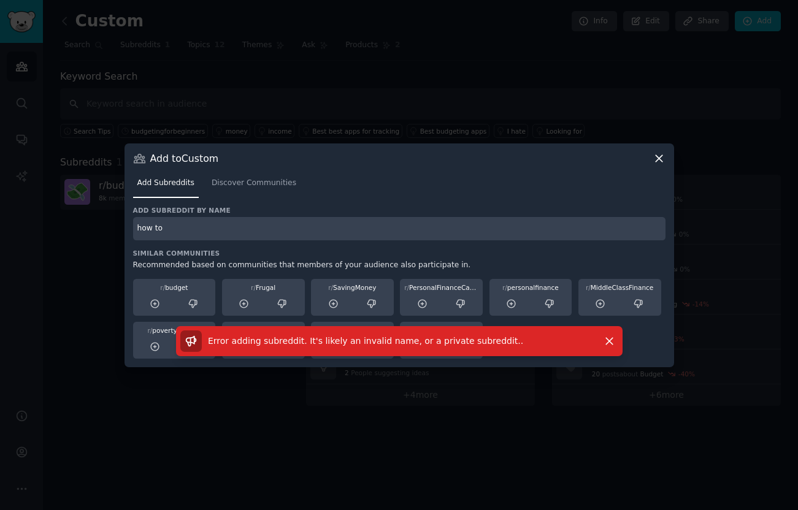
click at [195, 229] on input "how to" at bounding box center [399, 229] width 532 height 24
type input "howto"
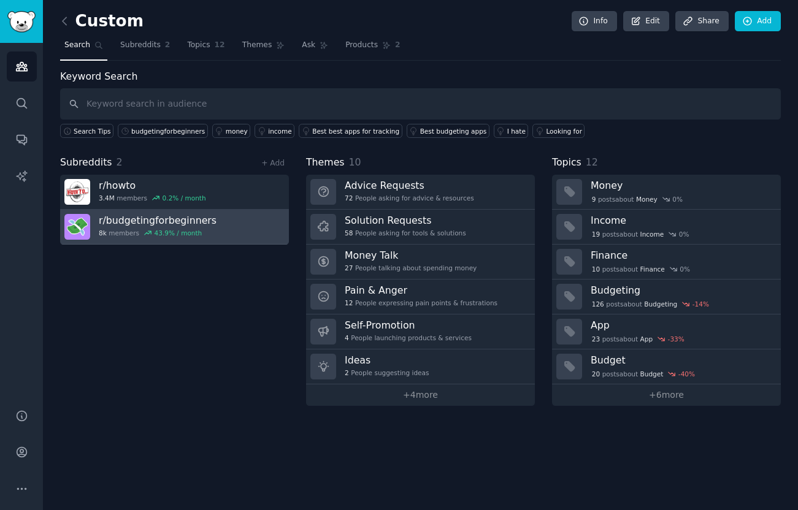
click at [248, 234] on link "r/ budgetingforbeginners 8k members 43.9 % / month" at bounding box center [174, 227] width 229 height 35
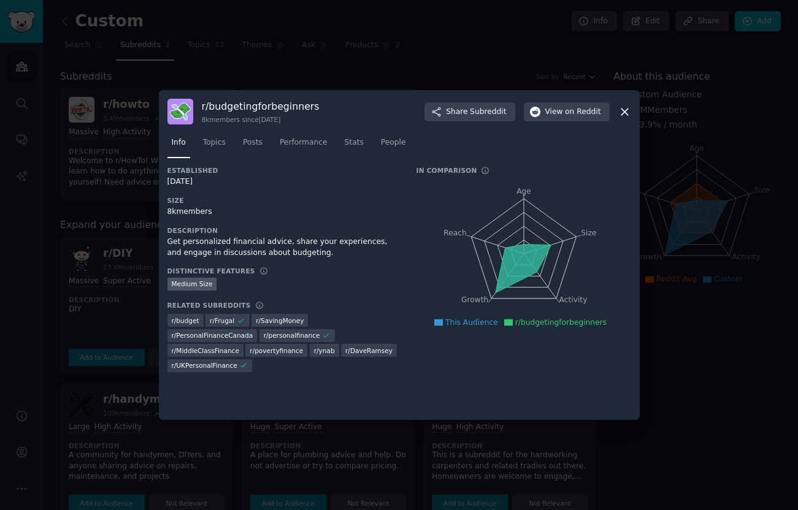
click at [128, 248] on div at bounding box center [399, 255] width 798 height 510
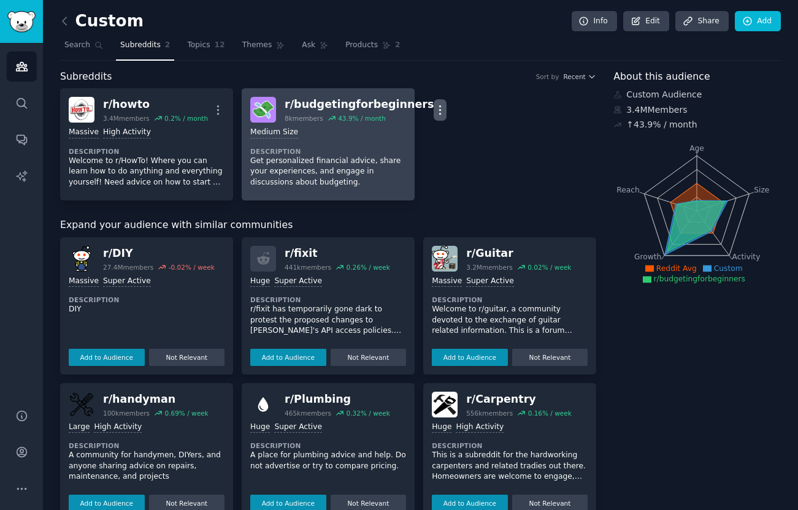
click at [434, 107] on icon "button" at bounding box center [440, 110] width 13 height 13
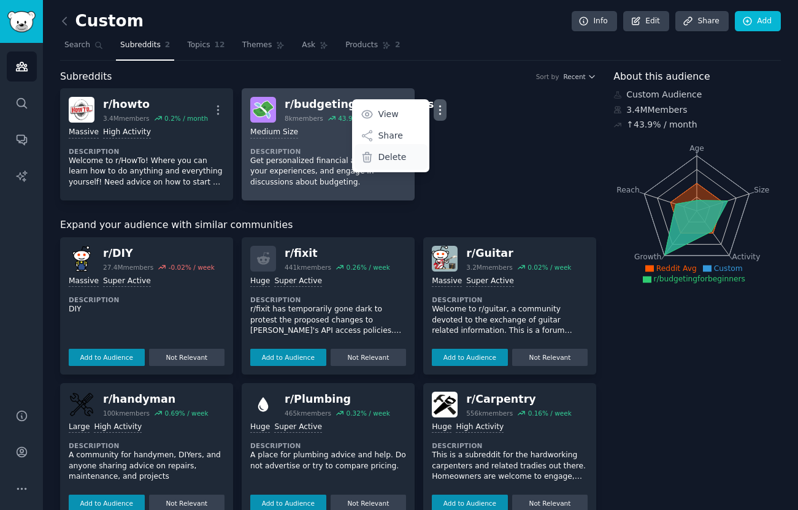
click at [378, 159] on p "Delete" at bounding box center [392, 157] width 28 height 13
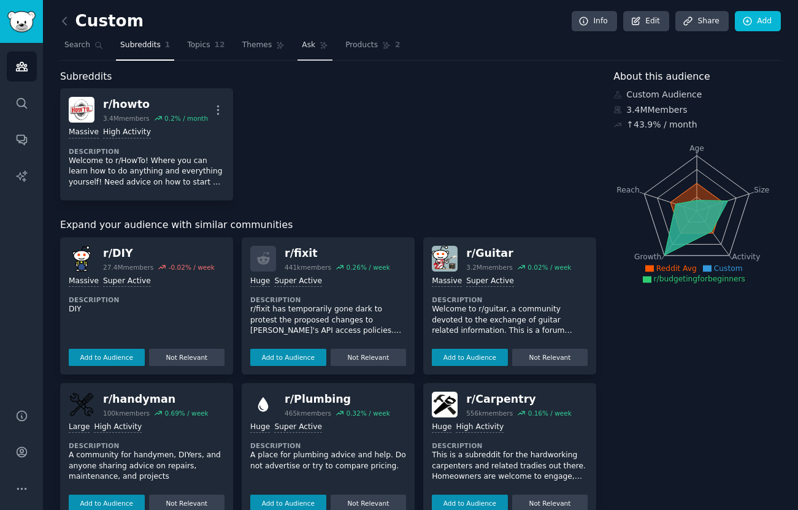
click at [257, 47] on span "Themes" at bounding box center [257, 45] width 30 height 11
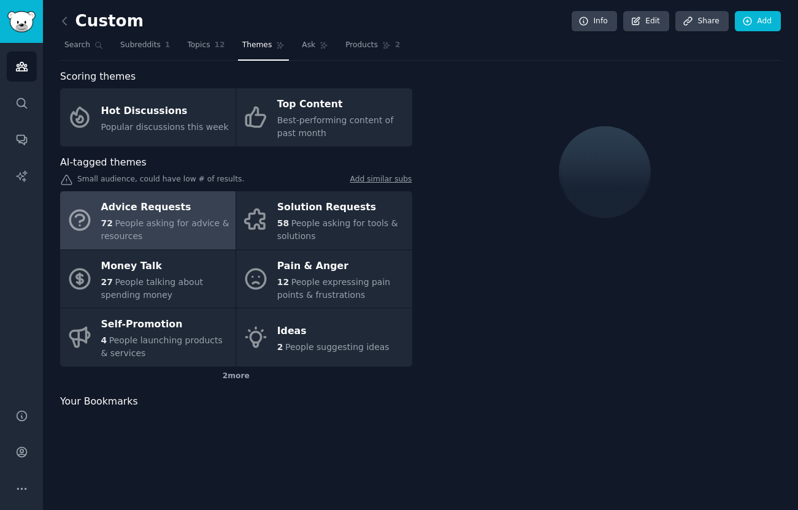
click at [251, 45] on span "Themes" at bounding box center [257, 45] width 30 height 11
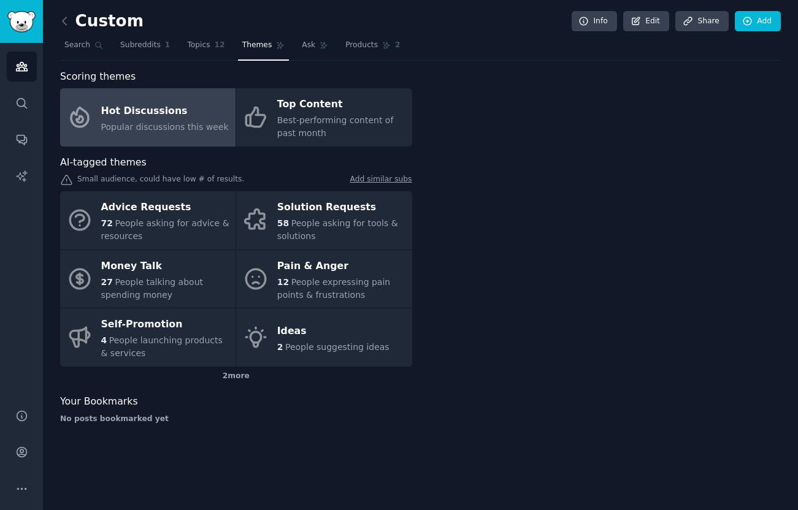
click at [188, 123] on span "Popular discussions this week" at bounding box center [165, 127] width 128 height 10
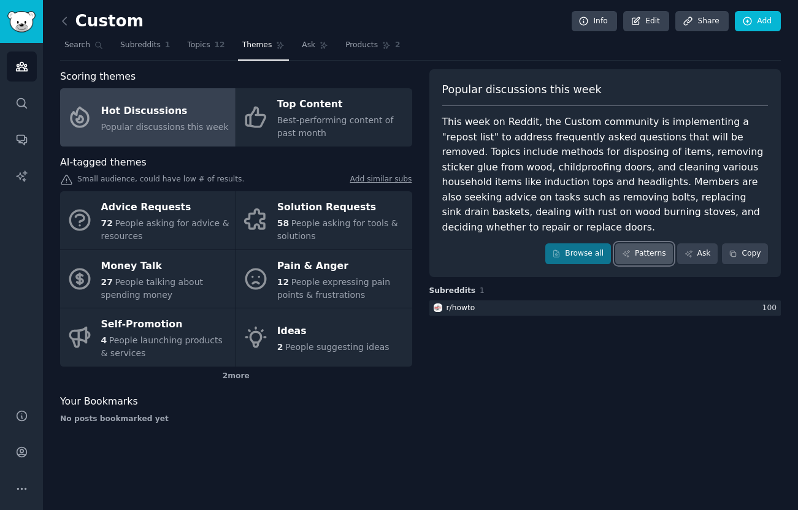
click at [632, 243] on link "Patterns" at bounding box center [644, 253] width 58 height 21
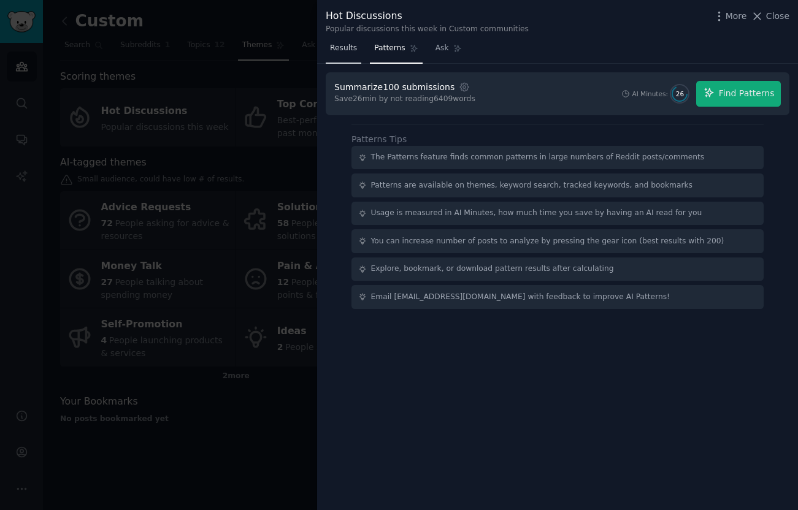
click at [349, 51] on span "Results" at bounding box center [343, 48] width 27 height 11
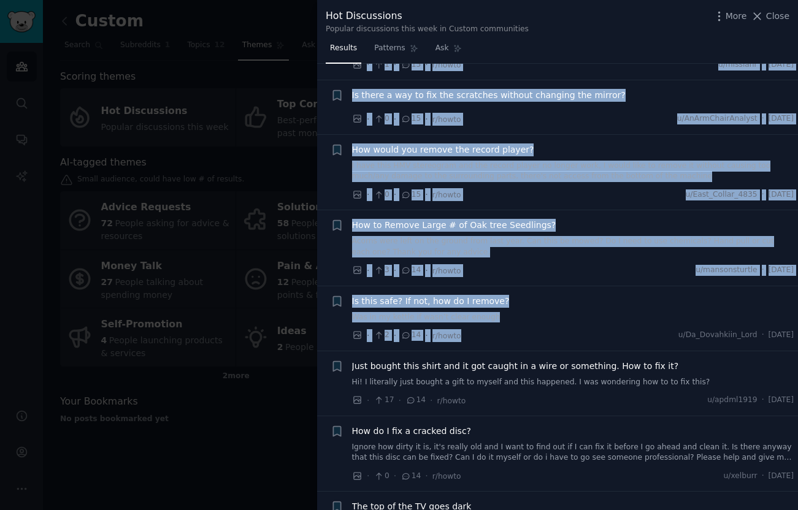
drag, startPoint x: 354, startPoint y: 93, endPoint x: 495, endPoint y: 324, distance: 270.3
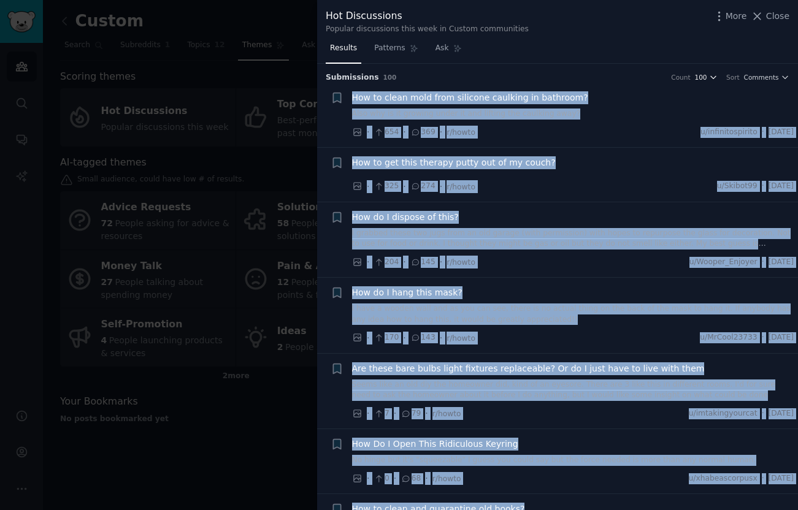
click at [706, 79] on button "100" at bounding box center [706, 77] width 23 height 9
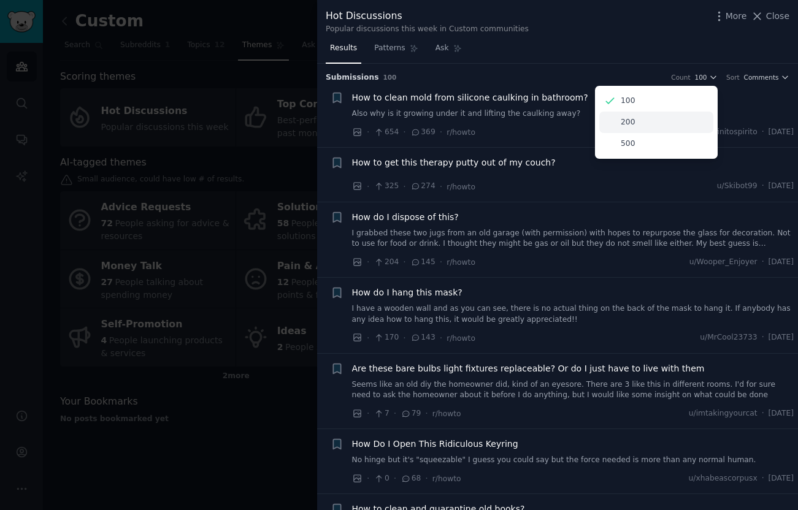
click at [650, 121] on div "200" at bounding box center [656, 122] width 114 height 21
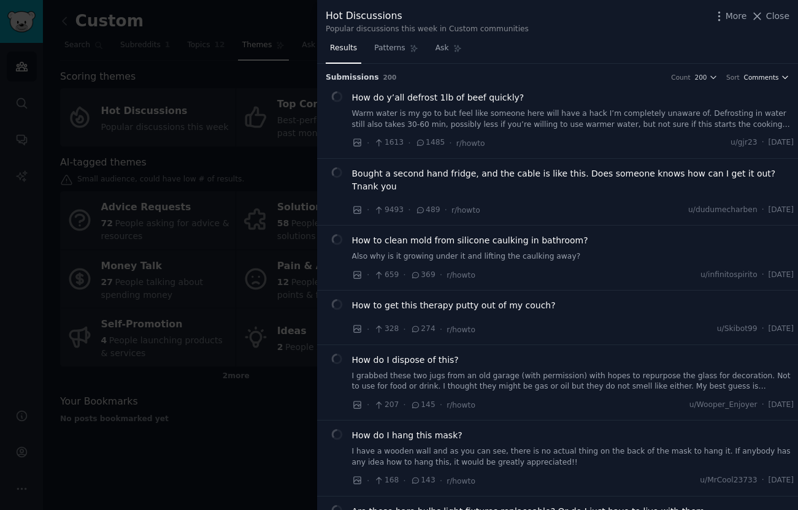
click at [764, 75] on span "Comments" at bounding box center [761, 77] width 35 height 9
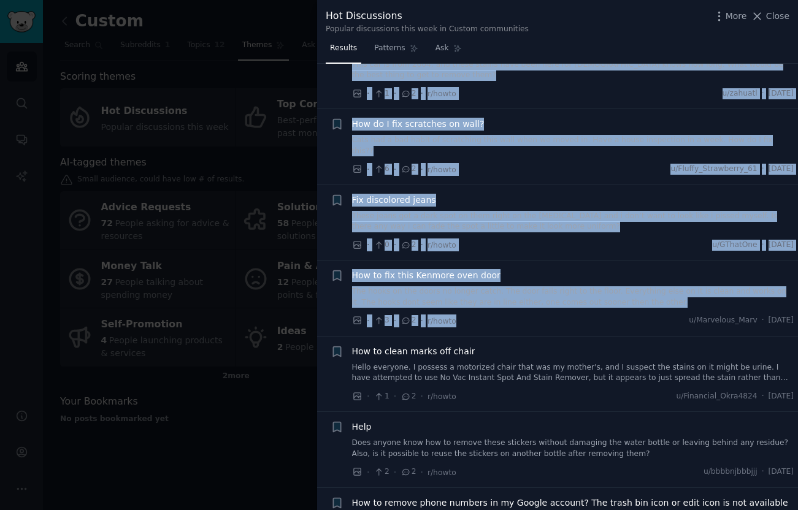
scroll to position [12094, 0]
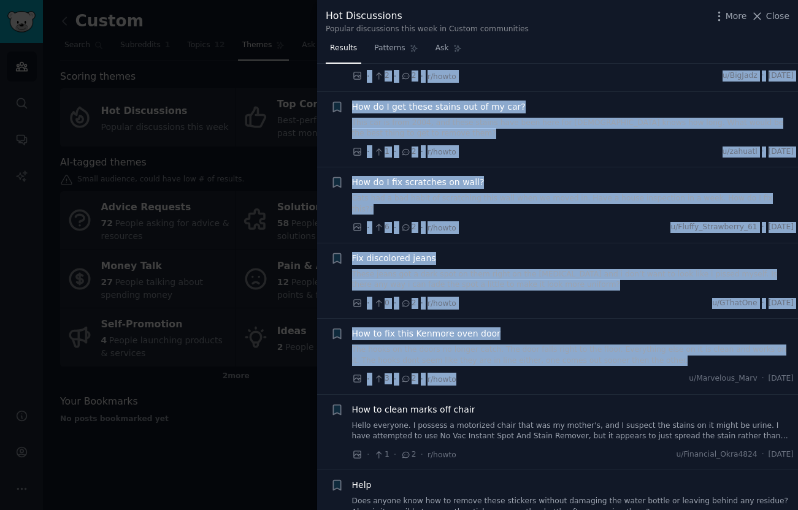
drag, startPoint x: 349, startPoint y: 93, endPoint x: 541, endPoint y: 274, distance: 263.4
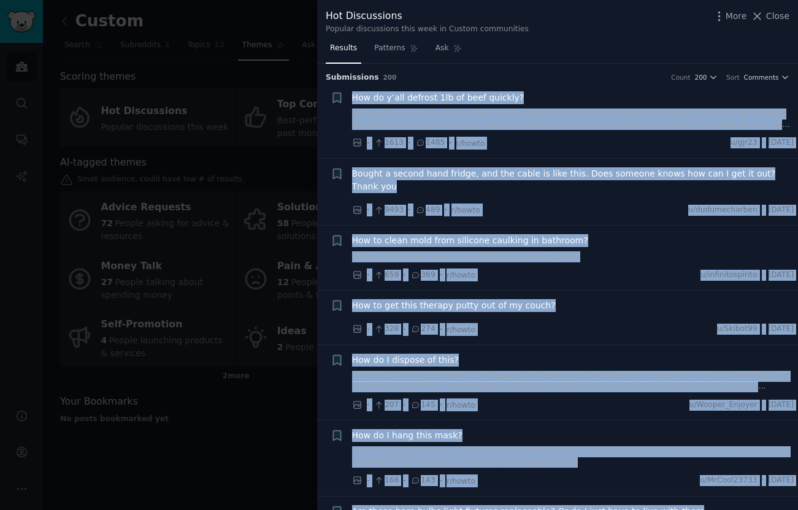
copy ul "How do y’all defrost 1lb of beef quickly? Warm water is my go to but feel like …"
